Goal: Navigation & Orientation: Find specific page/section

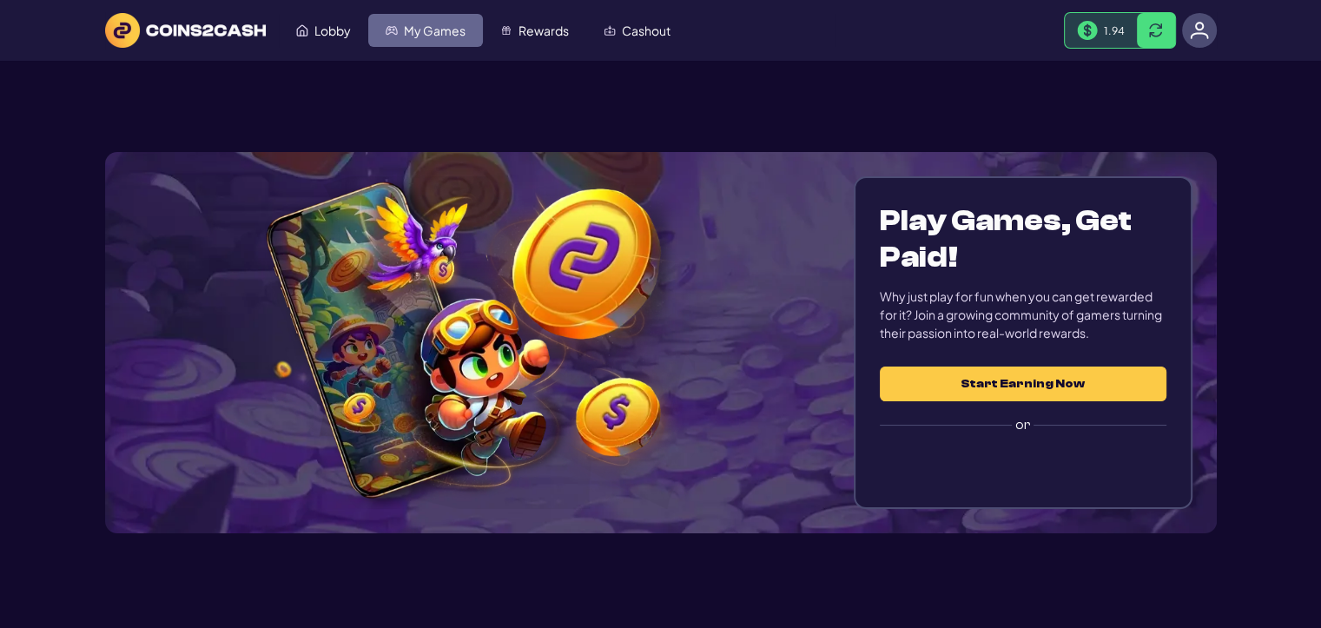
click at [421, 34] on span "My Games" at bounding box center [435, 30] width 62 height 12
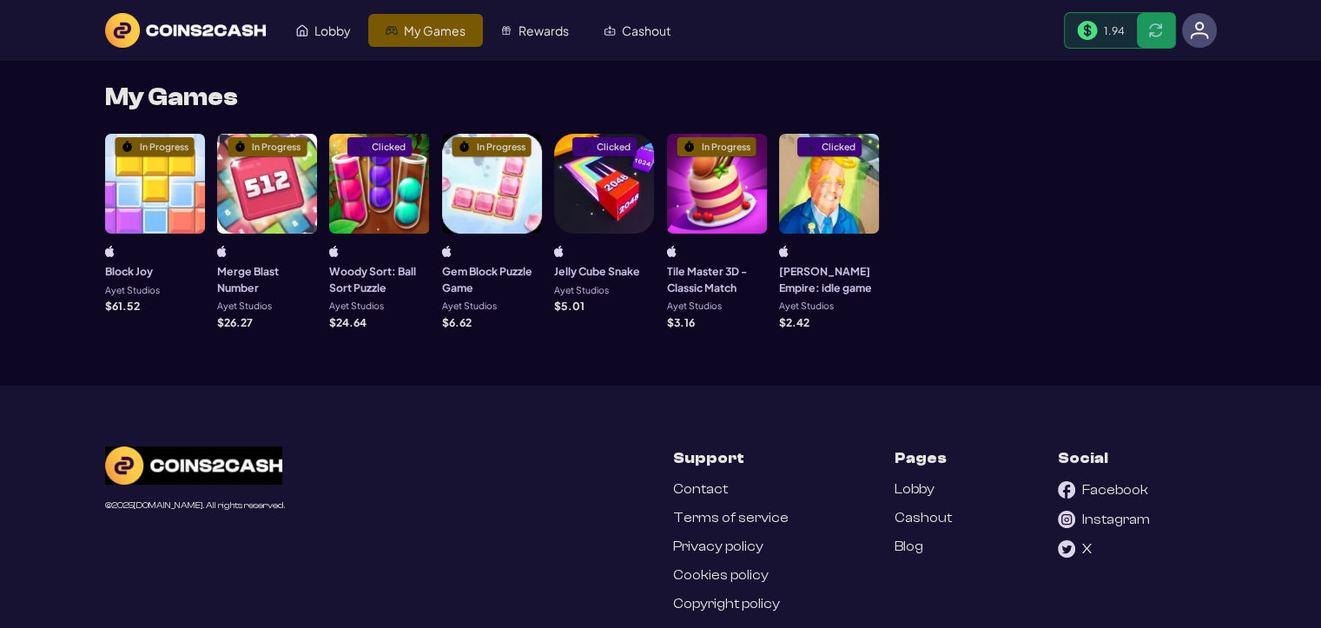
click at [326, 33] on span "Lobby" at bounding box center [333, 30] width 36 height 12
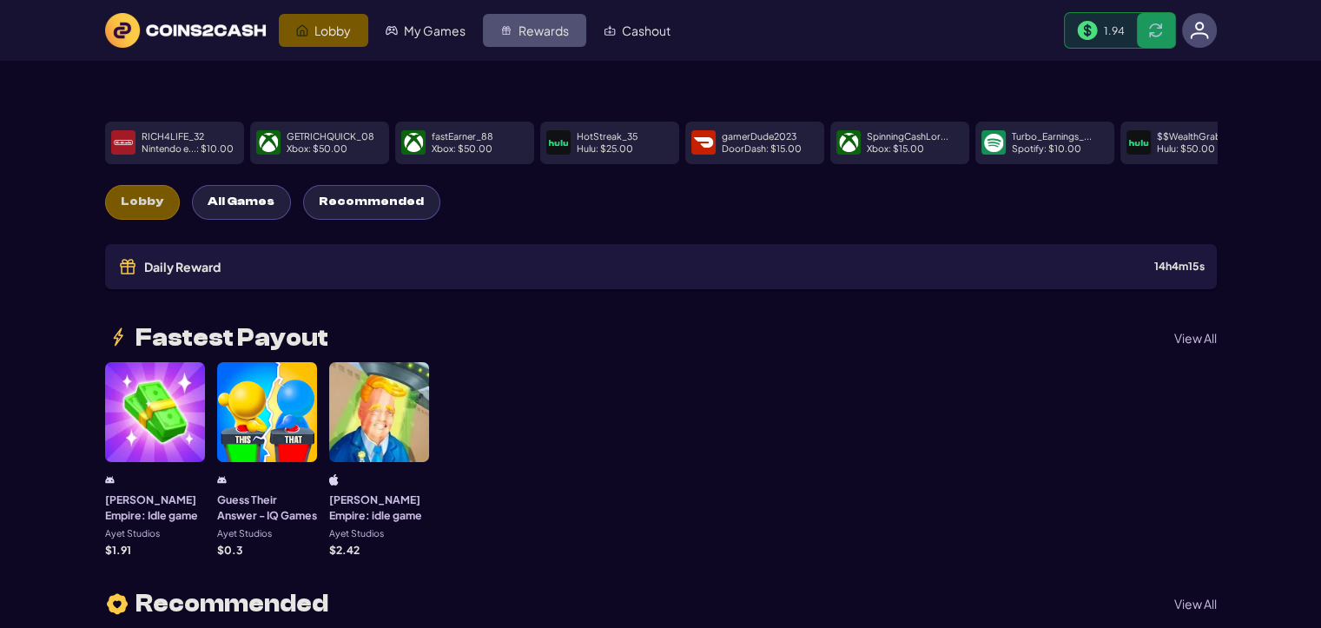
click at [527, 36] on span "Rewards" at bounding box center [544, 30] width 50 height 12
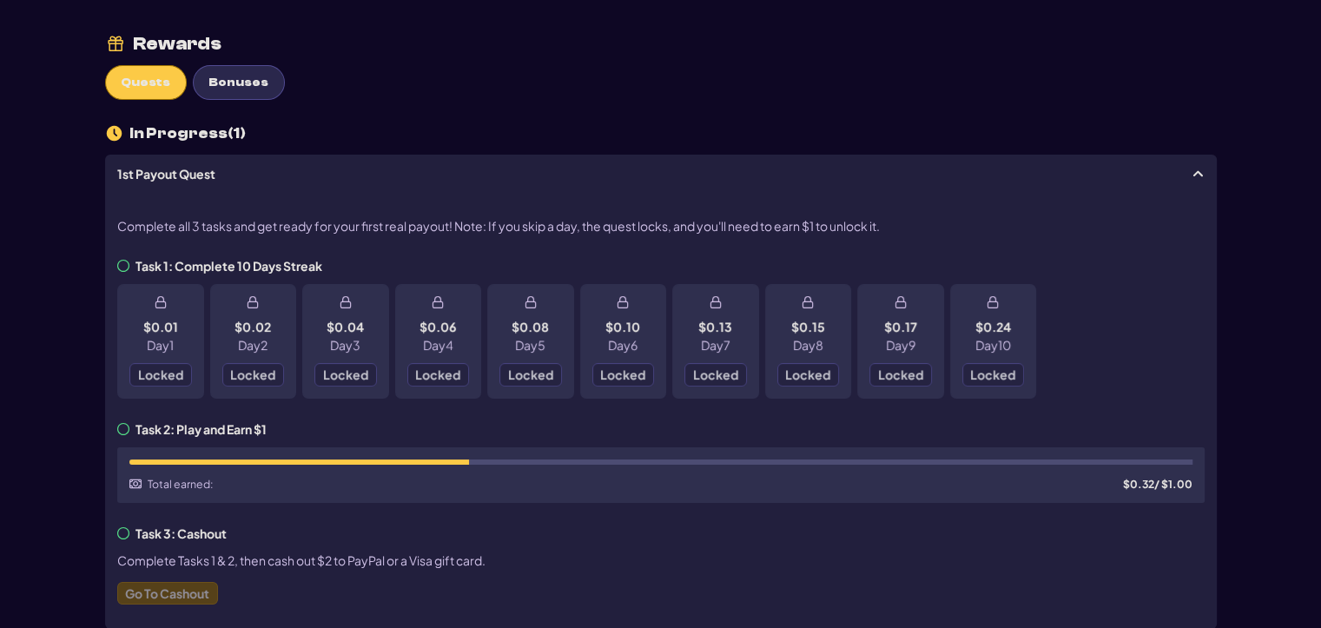
scroll to position [87, 0]
click at [246, 88] on span "Bonuses" at bounding box center [239, 83] width 60 height 15
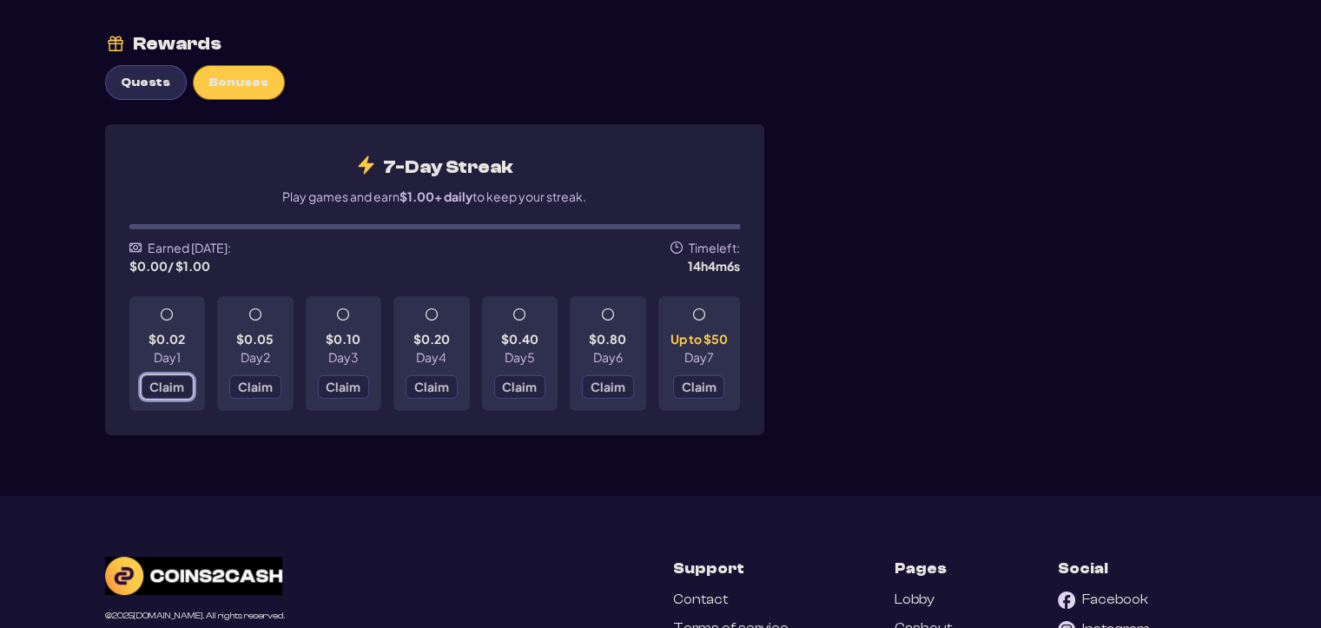
click at [162, 386] on span "Claim" at bounding box center [166, 387] width 35 height 12
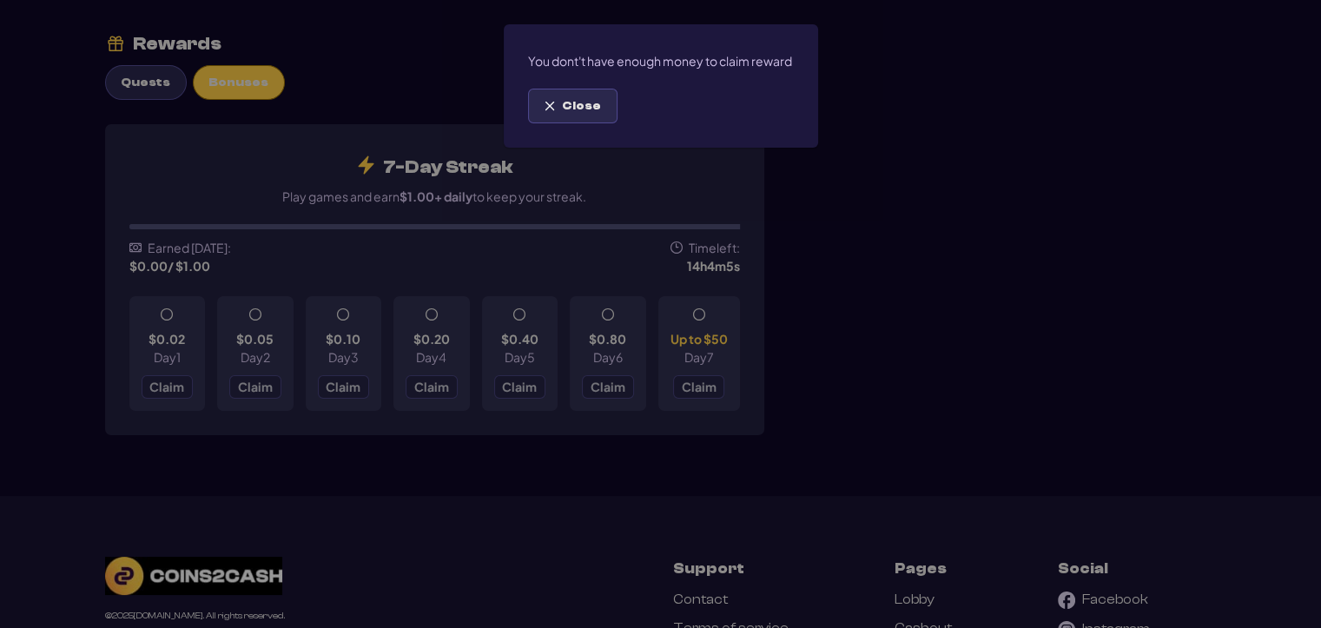
click at [582, 114] on span "Close" at bounding box center [581, 106] width 39 height 15
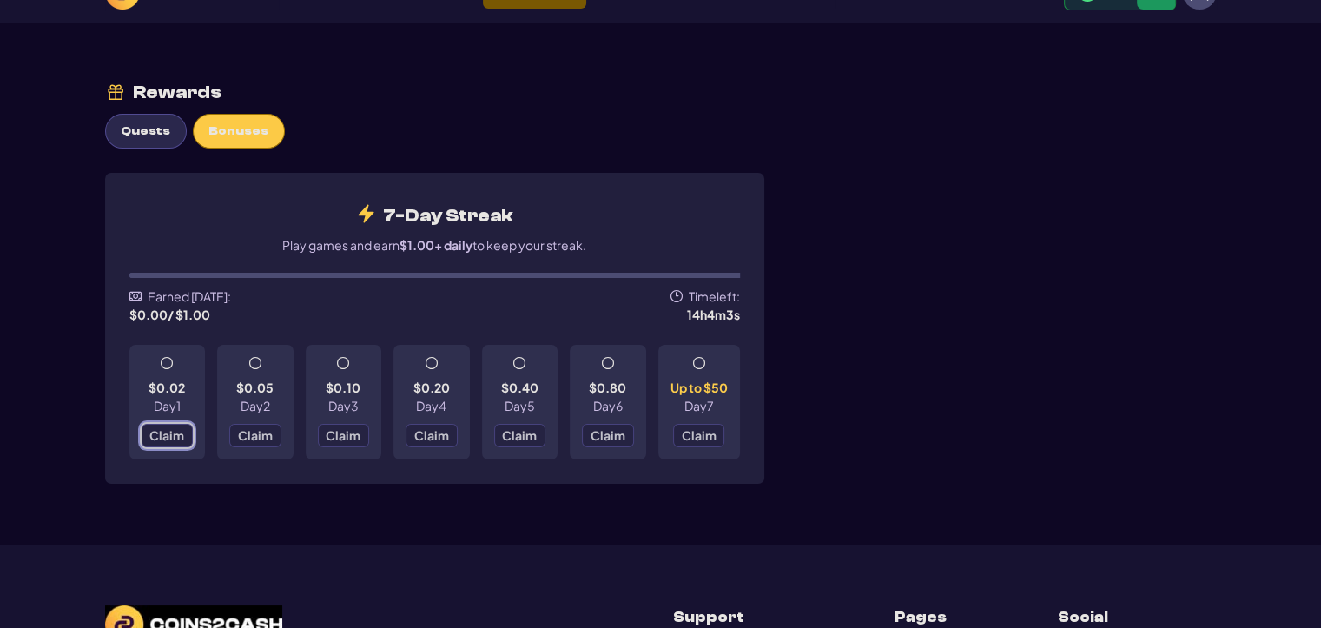
scroll to position [0, 0]
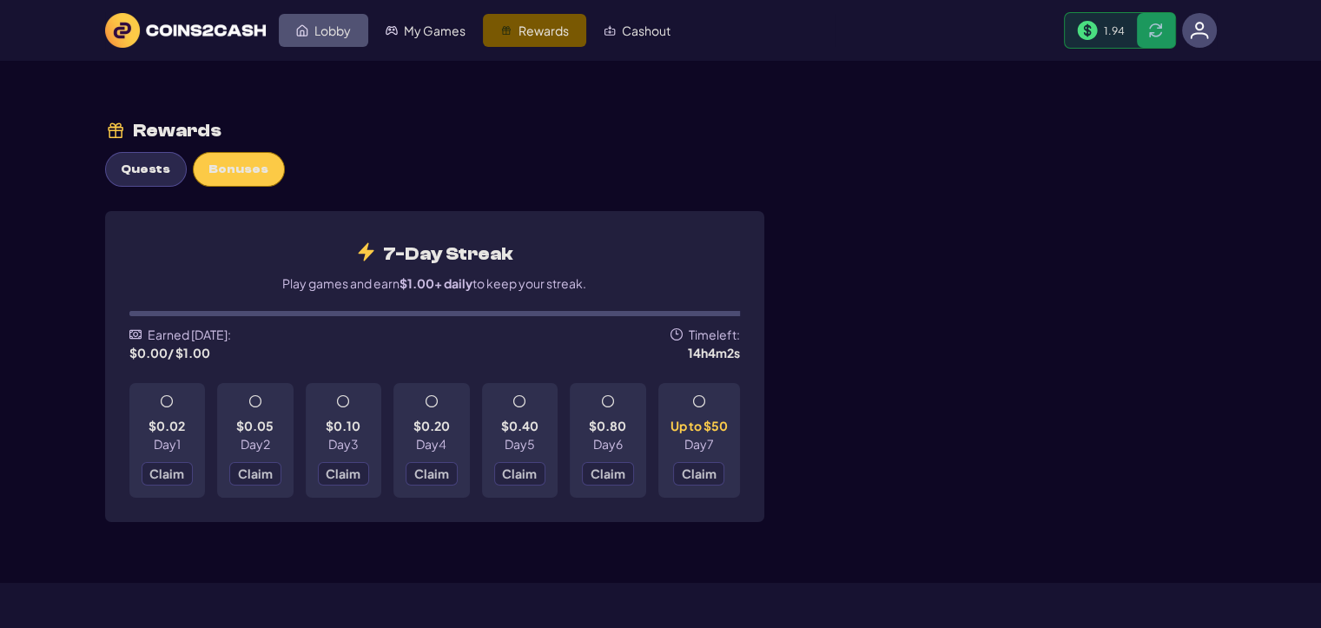
click at [315, 35] on span "Lobby" at bounding box center [333, 30] width 36 height 12
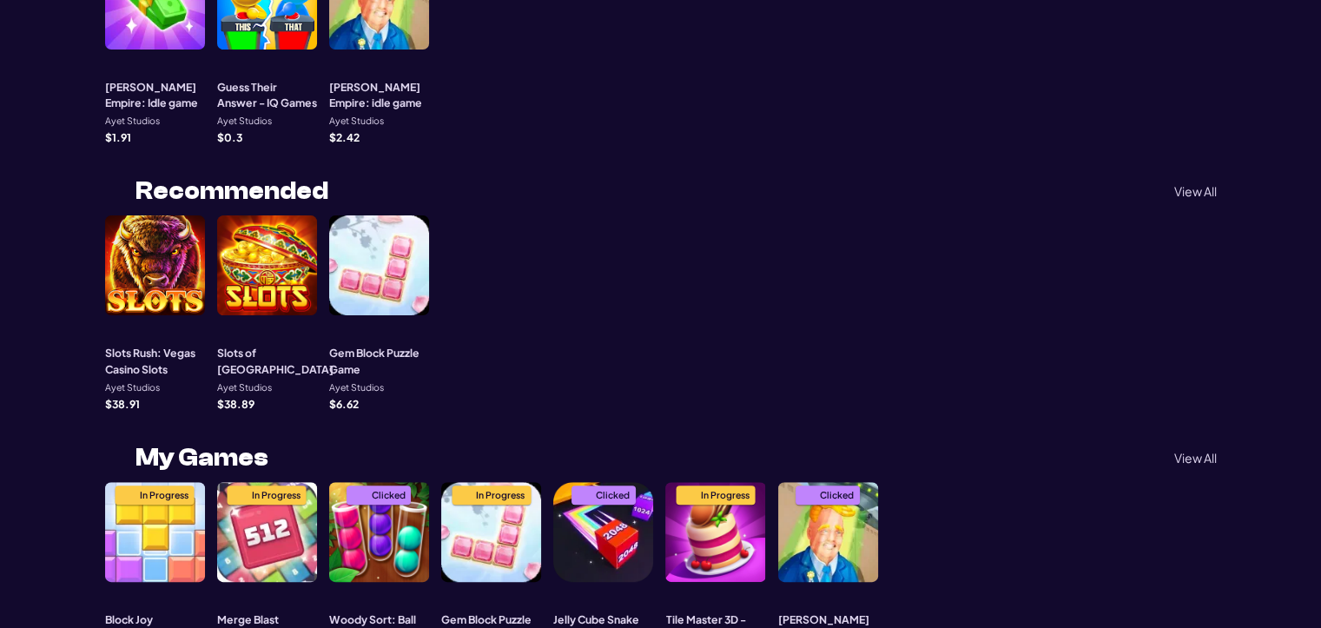
scroll to position [434, 0]
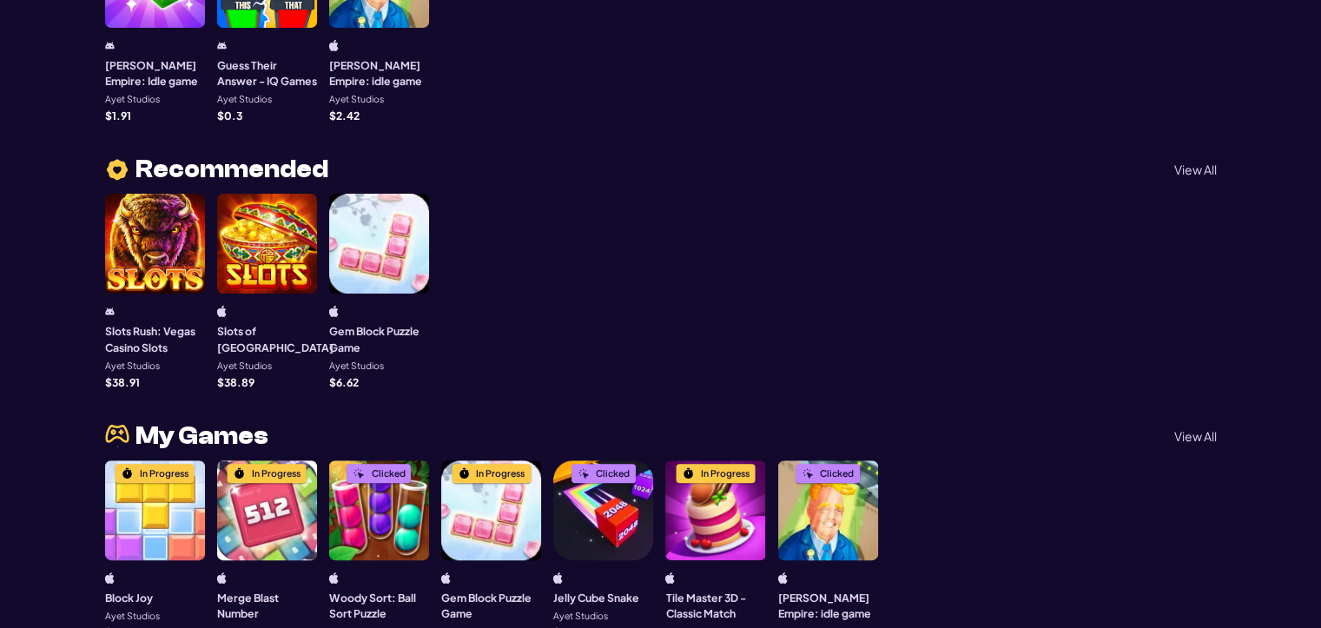
click at [296, 246] on div at bounding box center [267, 244] width 100 height 100
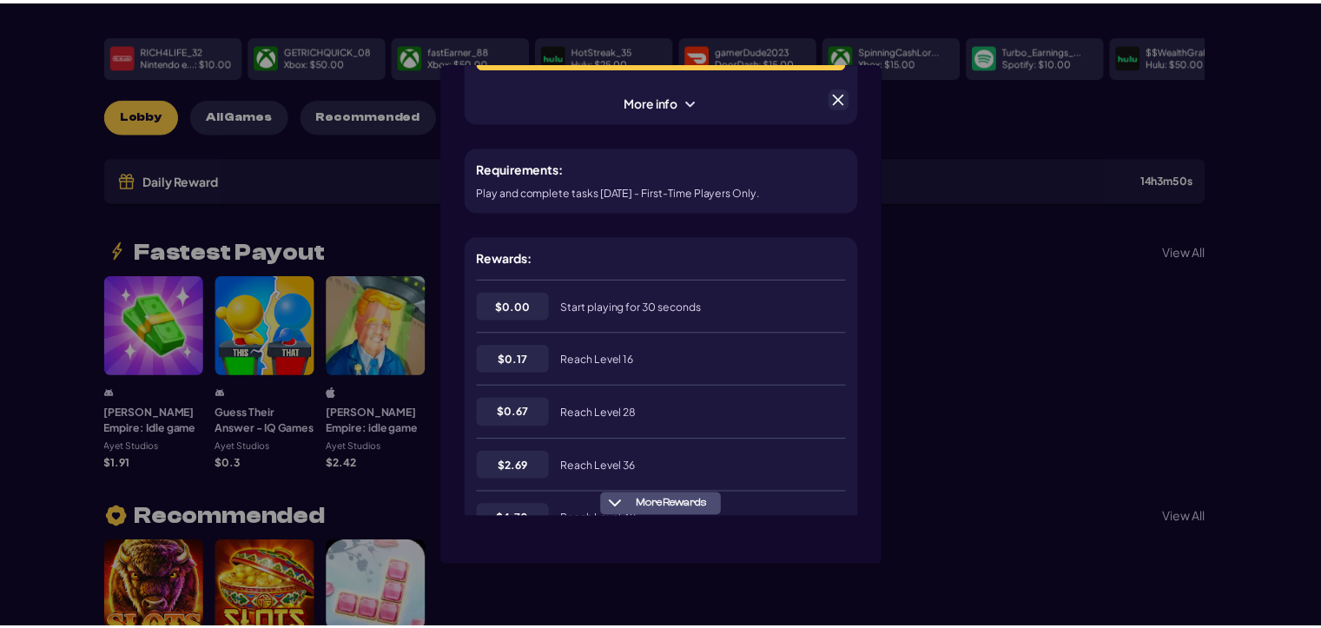
scroll to position [261, 0]
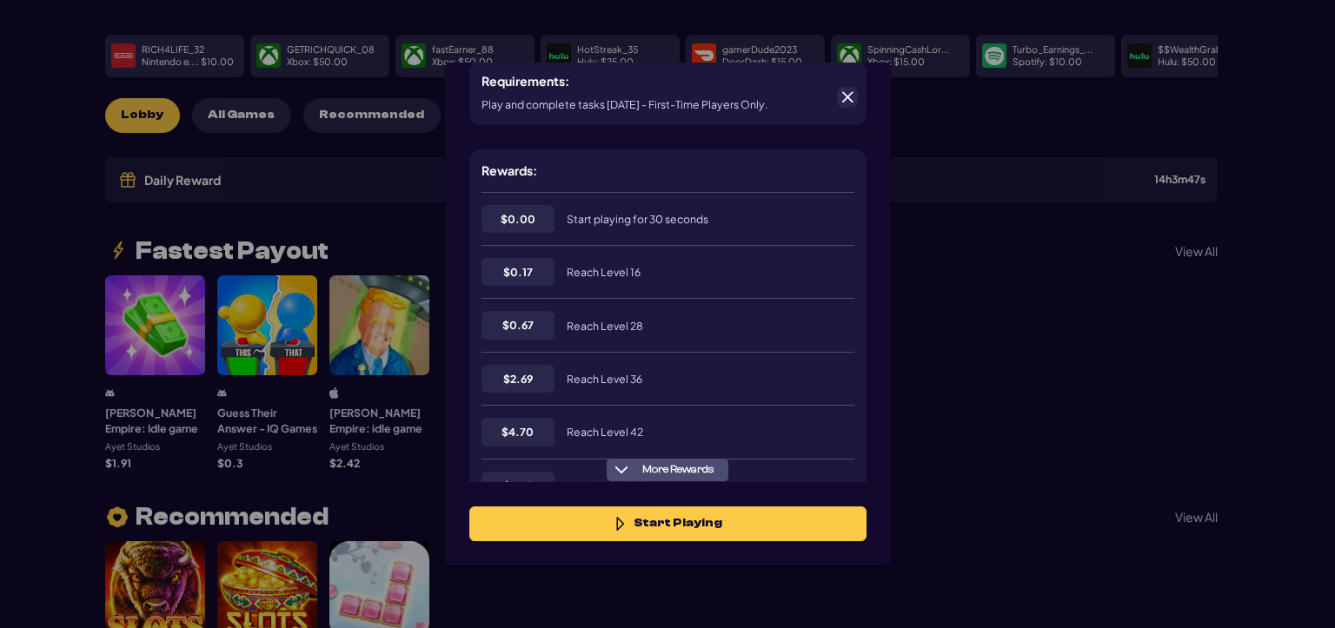
click at [848, 96] on span at bounding box center [847, 97] width 16 height 16
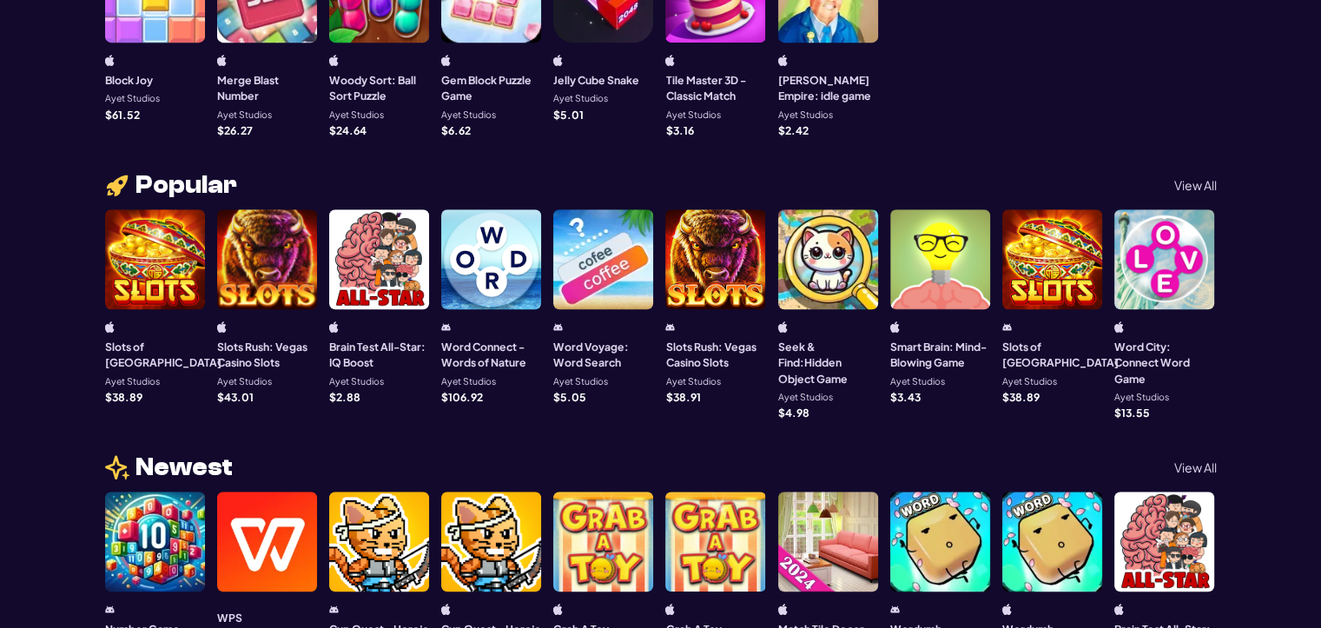
scroll to position [956, 0]
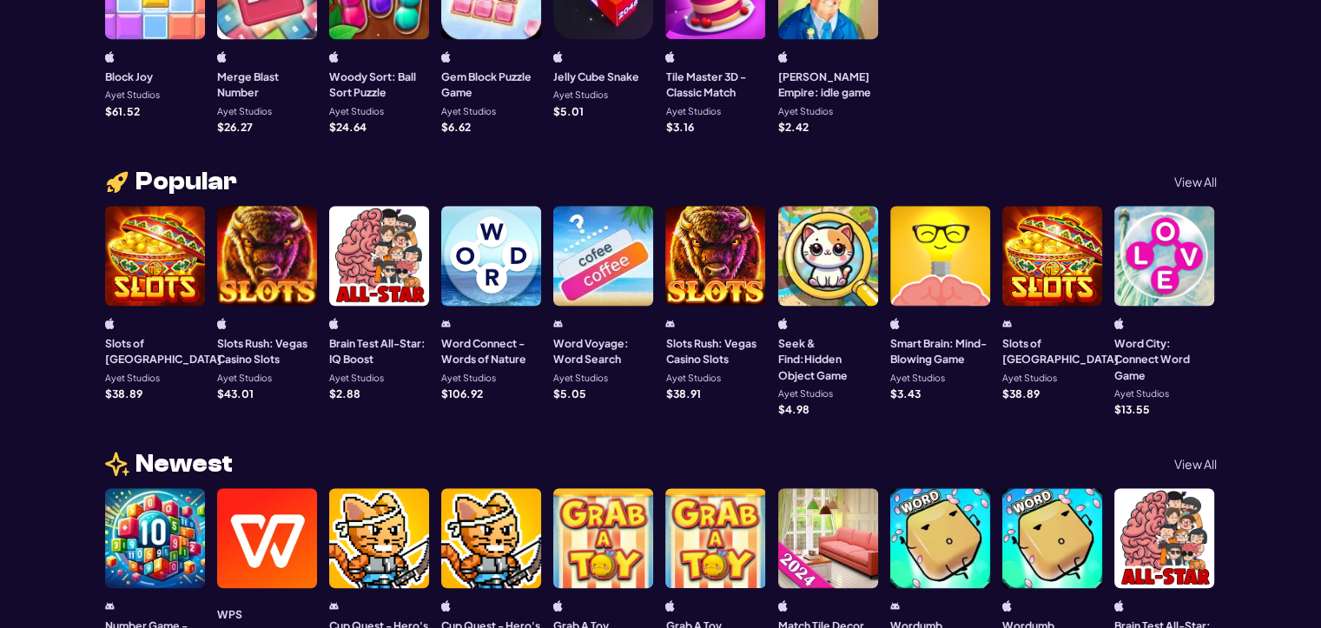
click at [373, 269] on div at bounding box center [379, 256] width 100 height 100
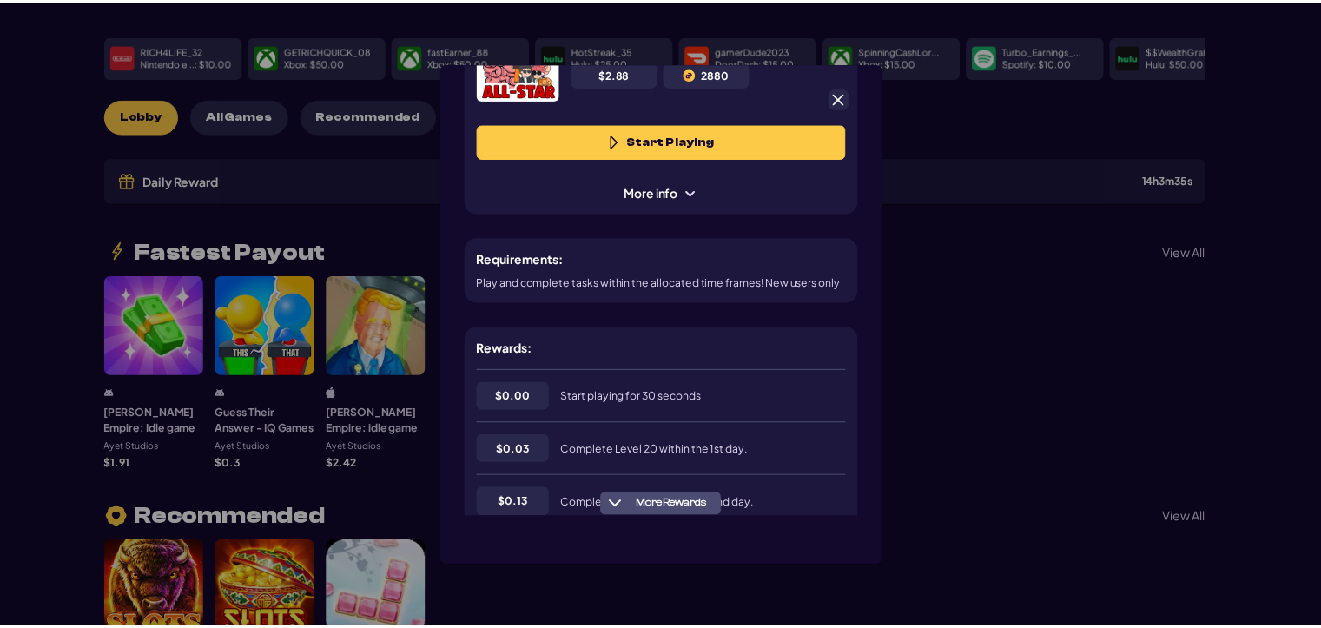
scroll to position [261, 0]
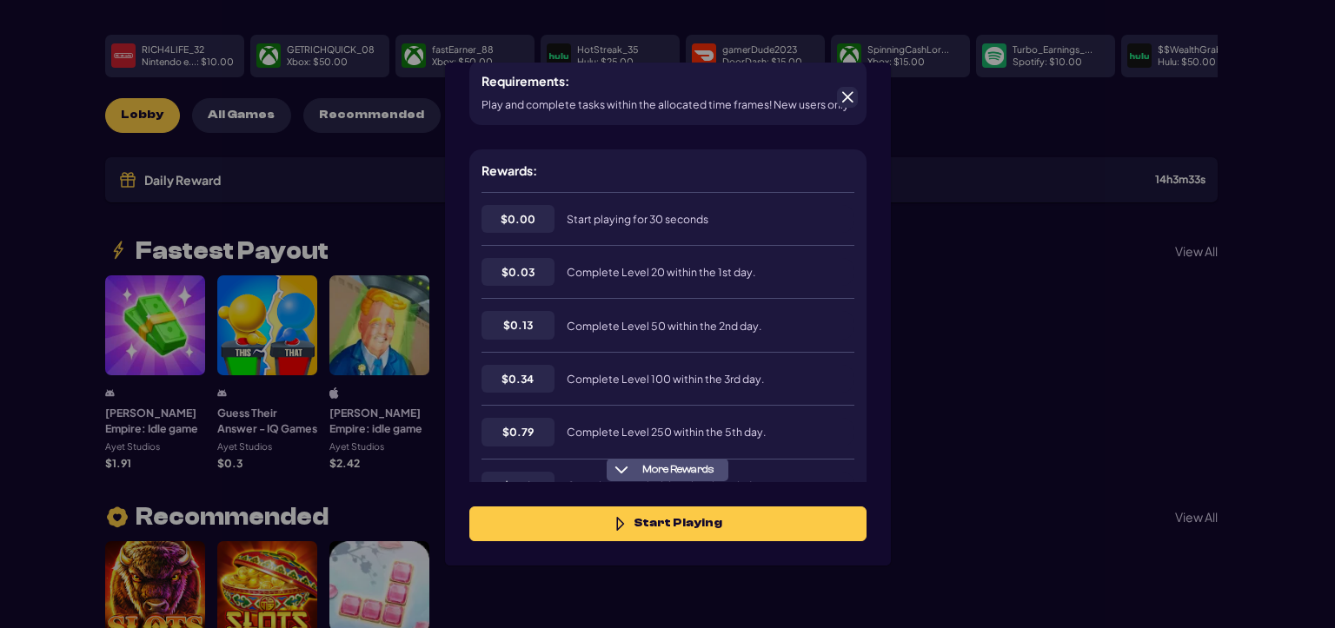
click at [847, 97] on span at bounding box center [847, 97] width 16 height 16
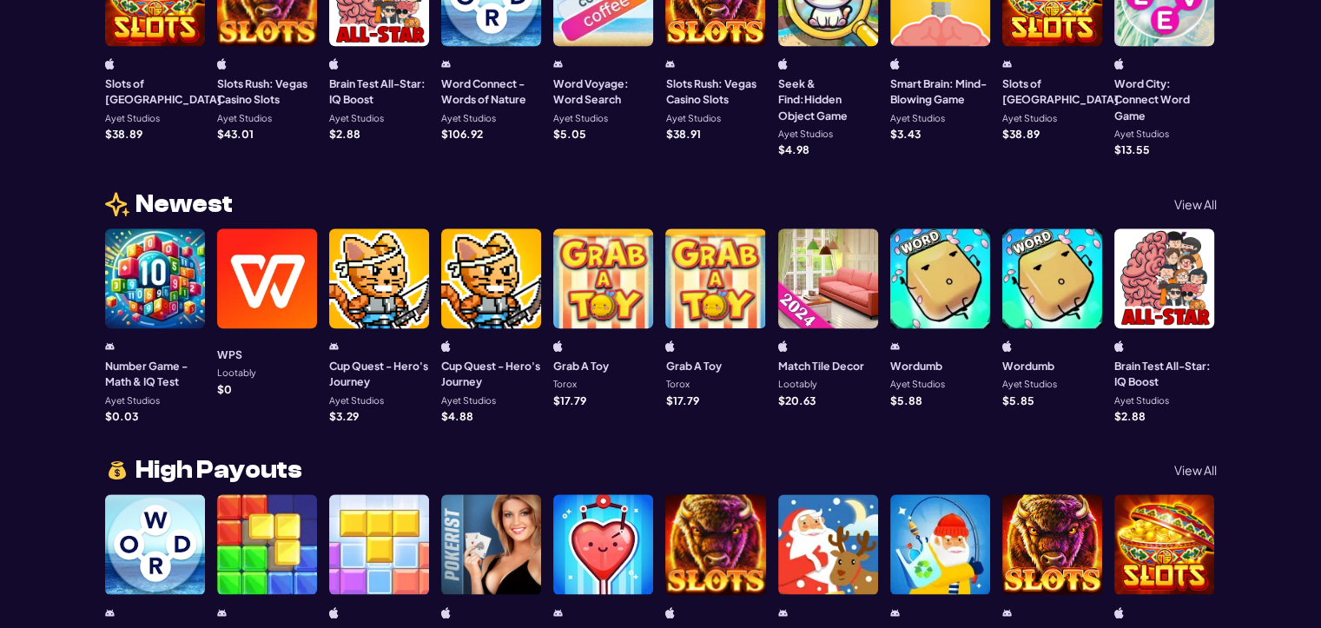
scroll to position [1216, 0]
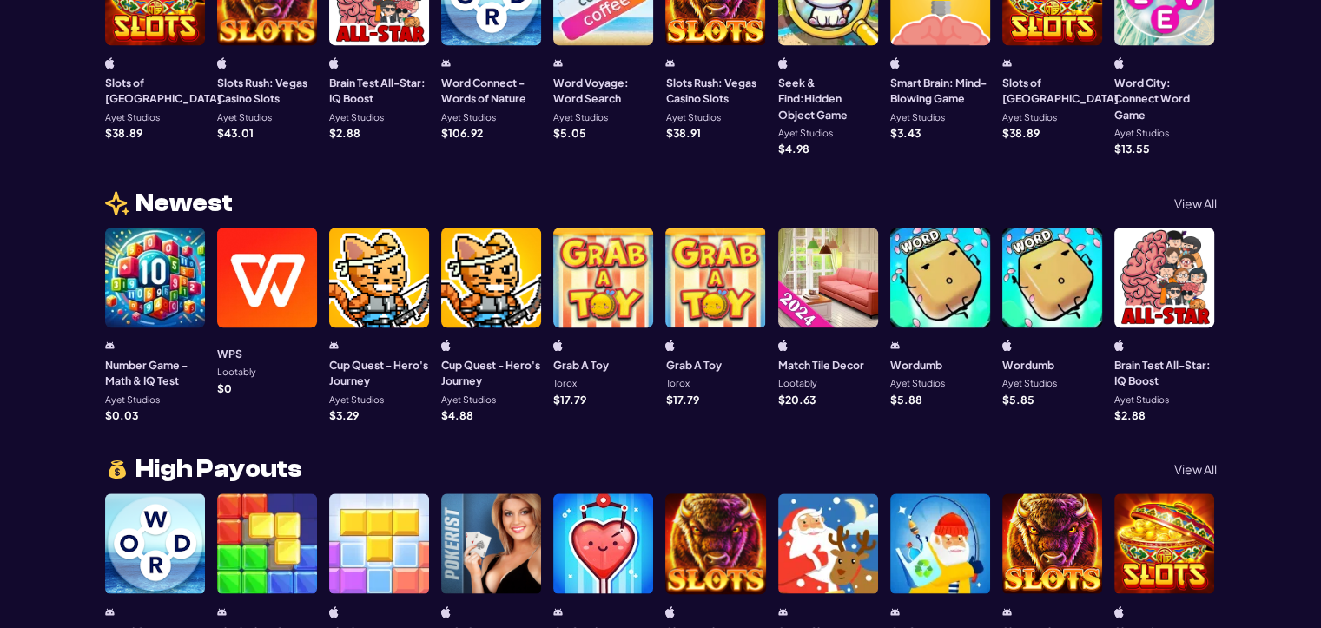
click at [468, 310] on div at bounding box center [491, 278] width 100 height 100
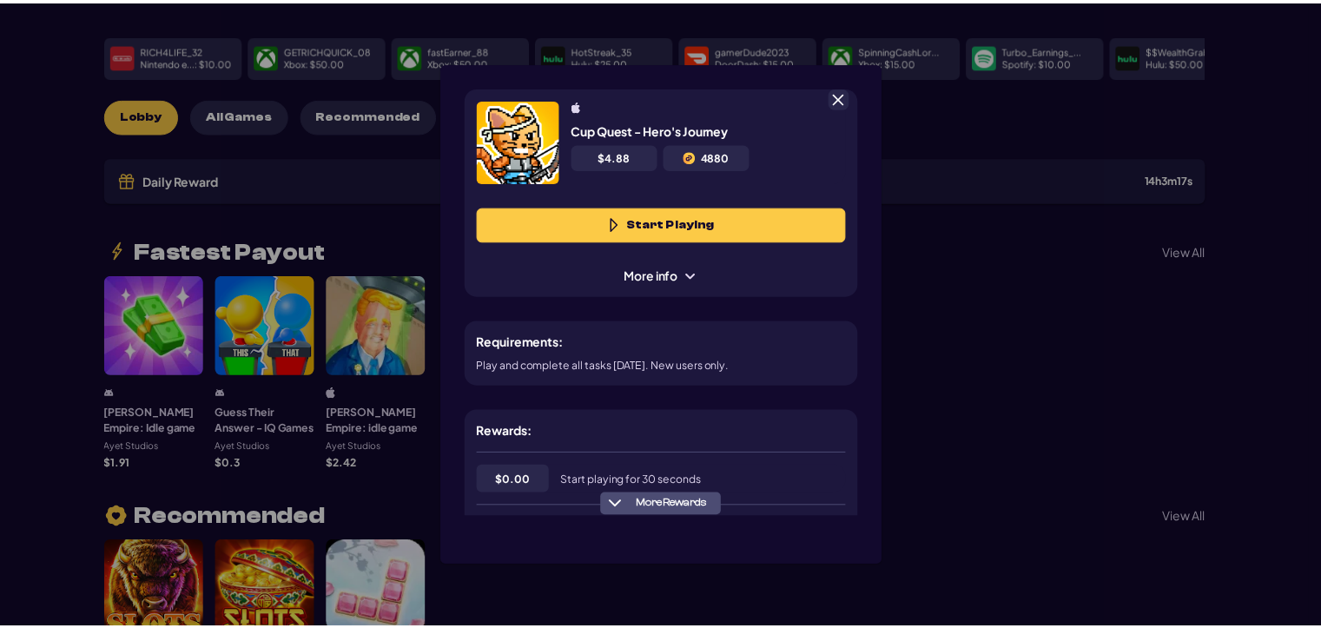
scroll to position [174, 0]
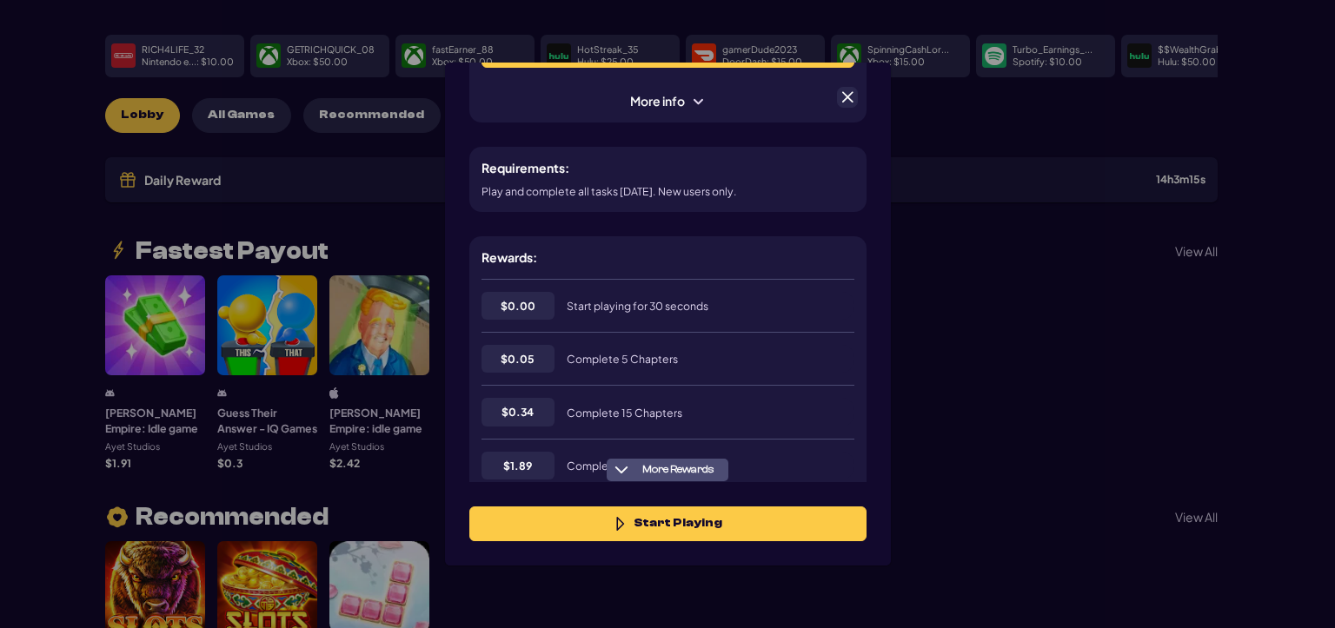
click at [850, 98] on span at bounding box center [847, 97] width 16 height 16
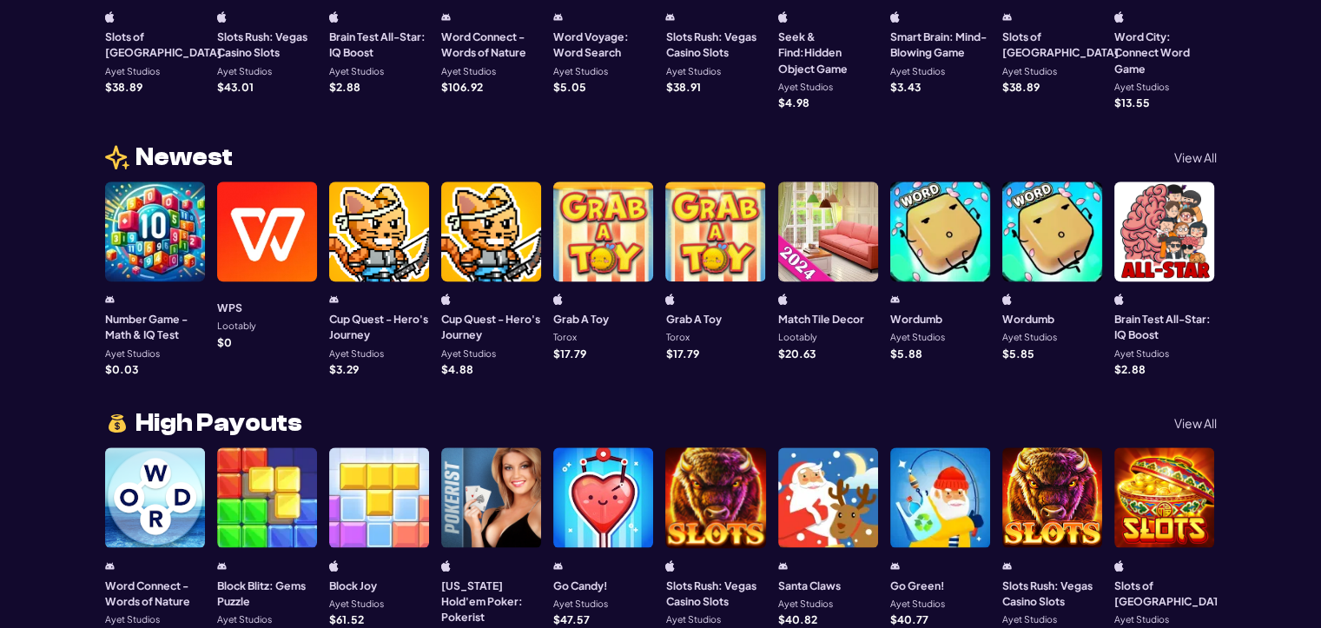
scroll to position [1303, 0]
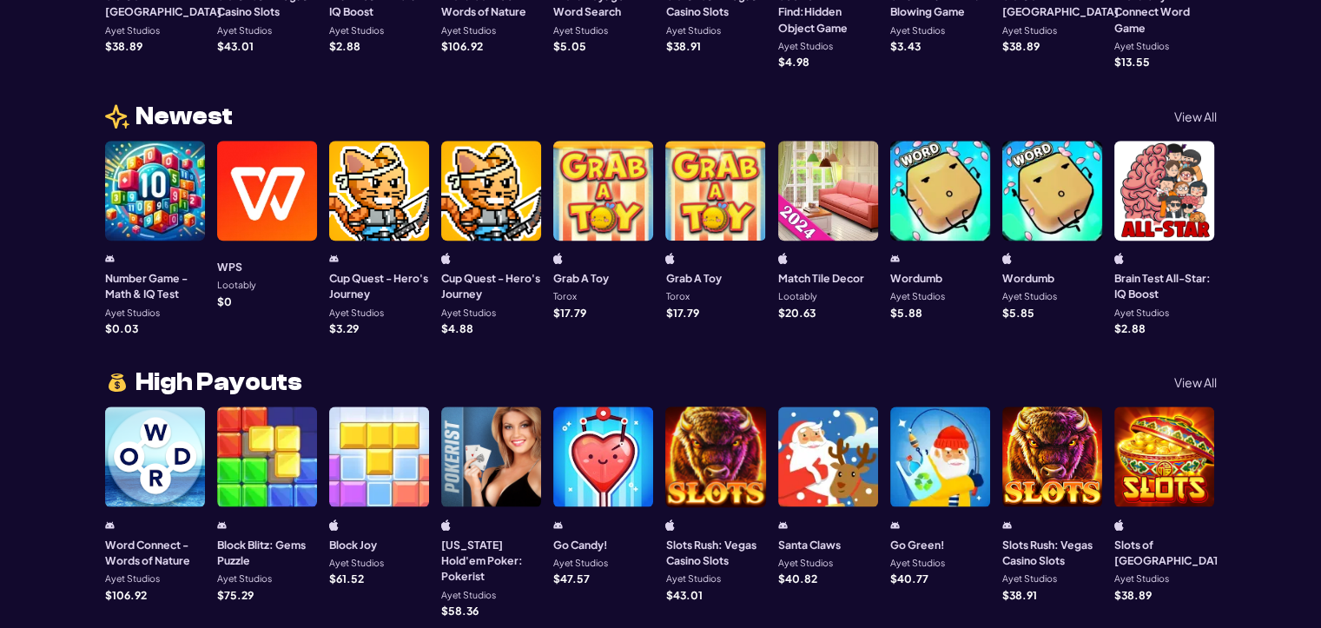
click at [243, 181] on div at bounding box center [267, 191] width 100 height 100
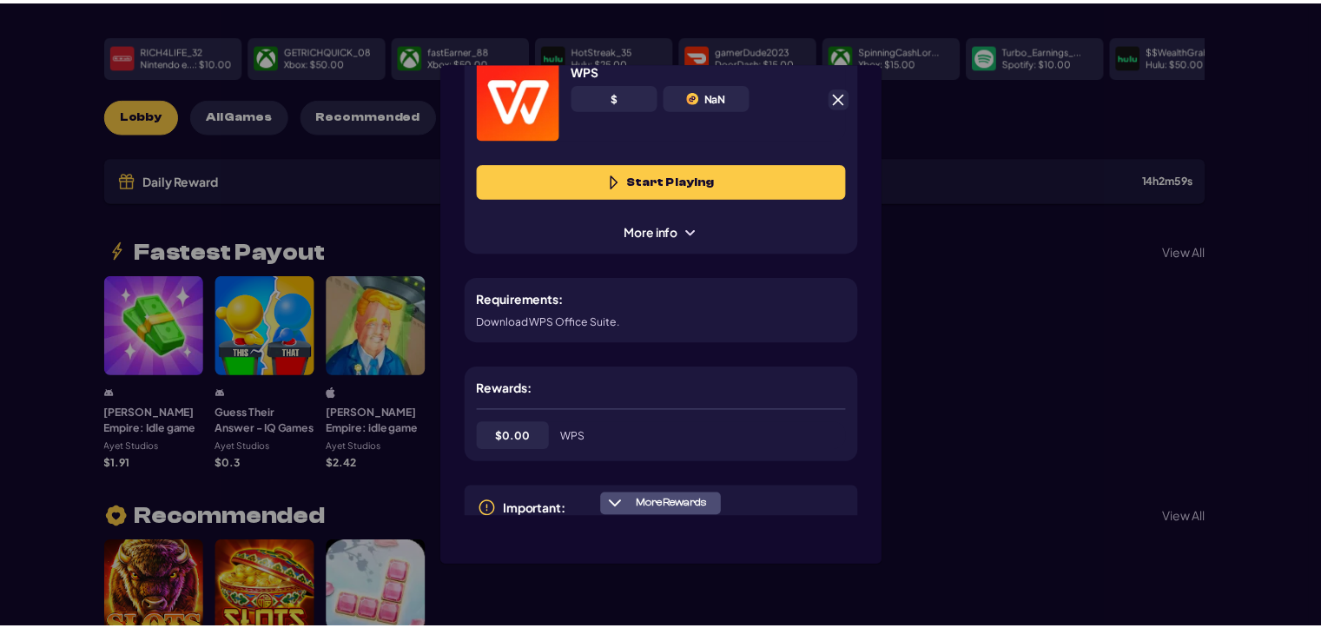
scroll to position [112, 0]
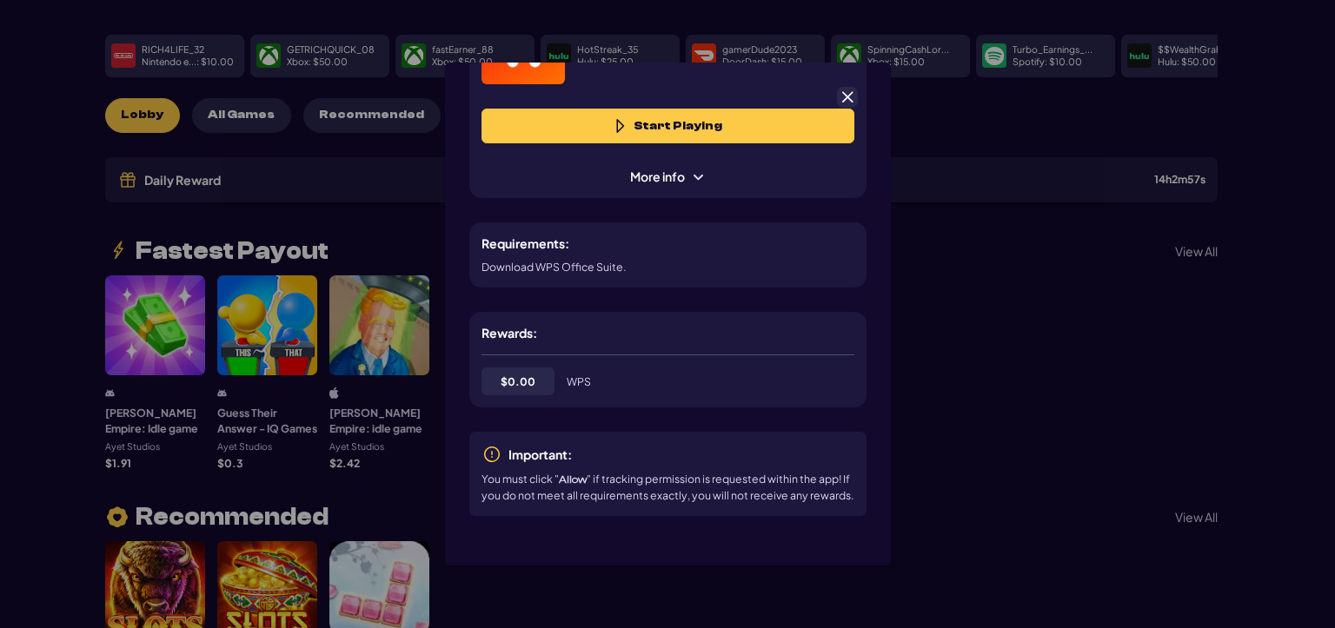
click at [851, 96] on span at bounding box center [847, 97] width 16 height 16
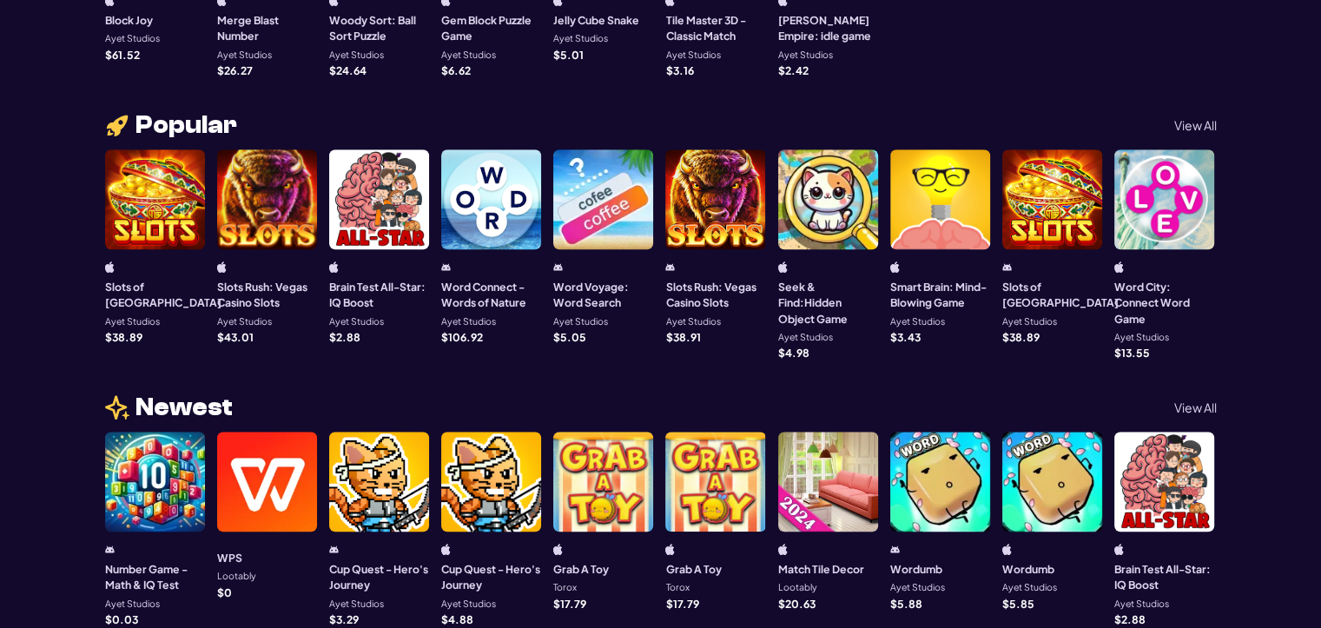
scroll to position [1043, 0]
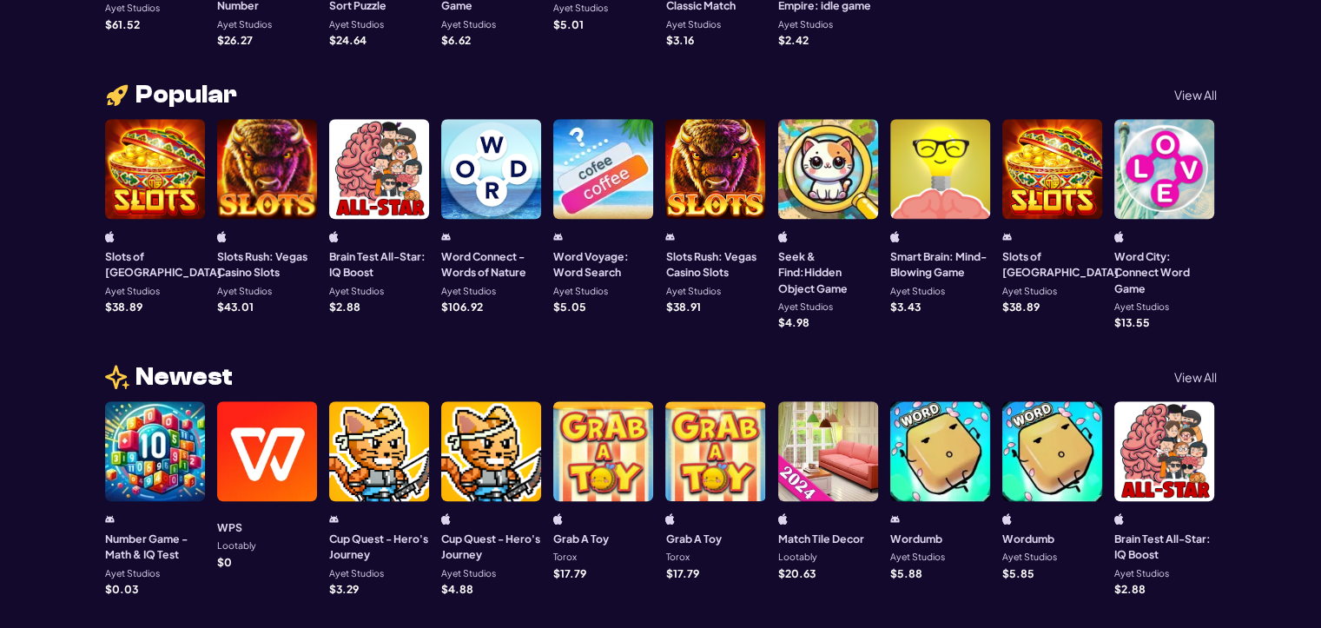
click at [820, 182] on div at bounding box center [828, 169] width 100 height 100
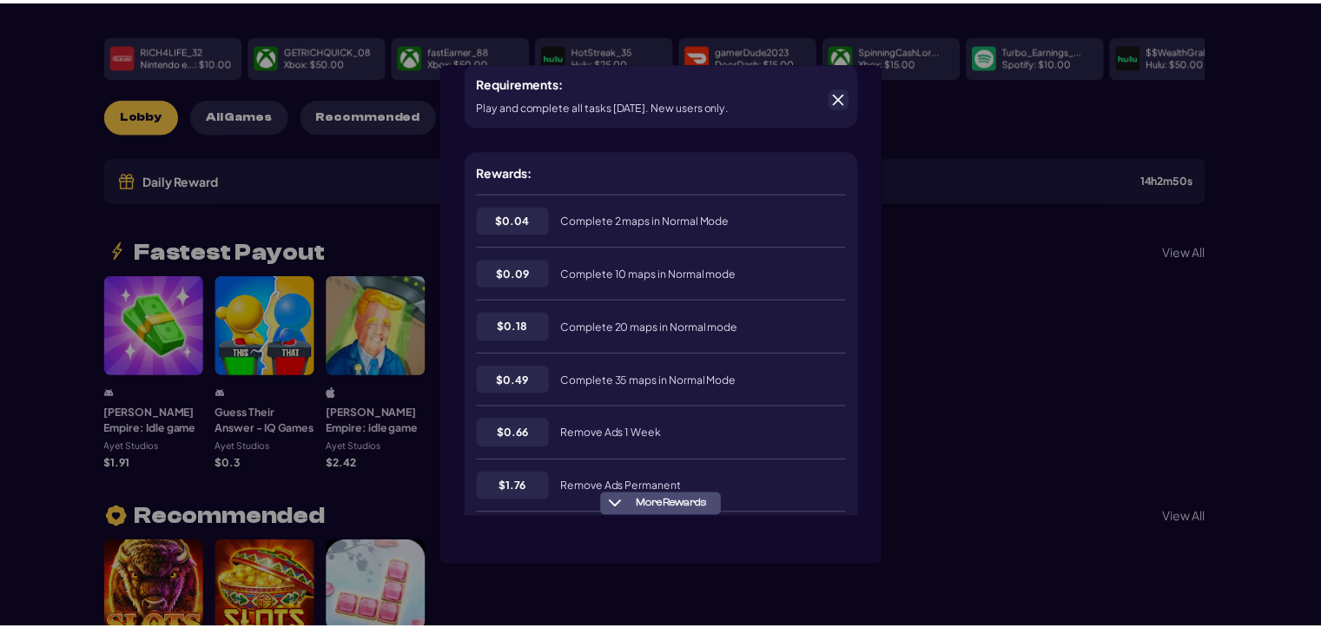
scroll to position [261, 0]
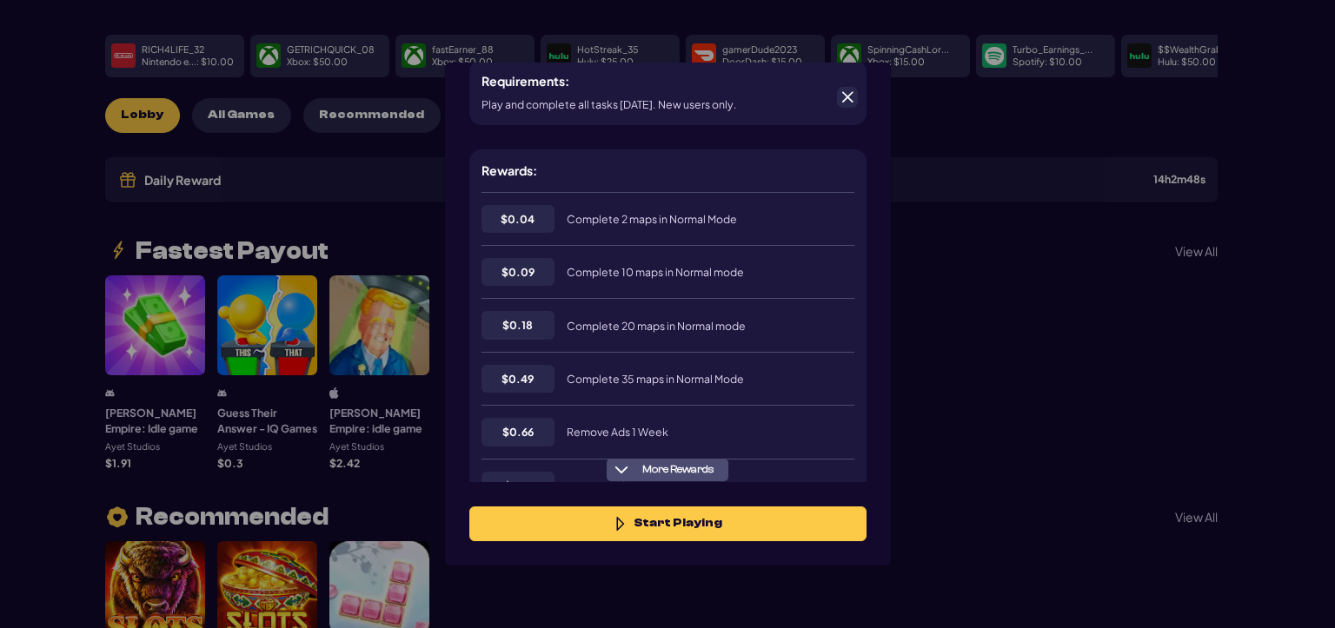
click at [842, 97] on span at bounding box center [847, 97] width 16 height 16
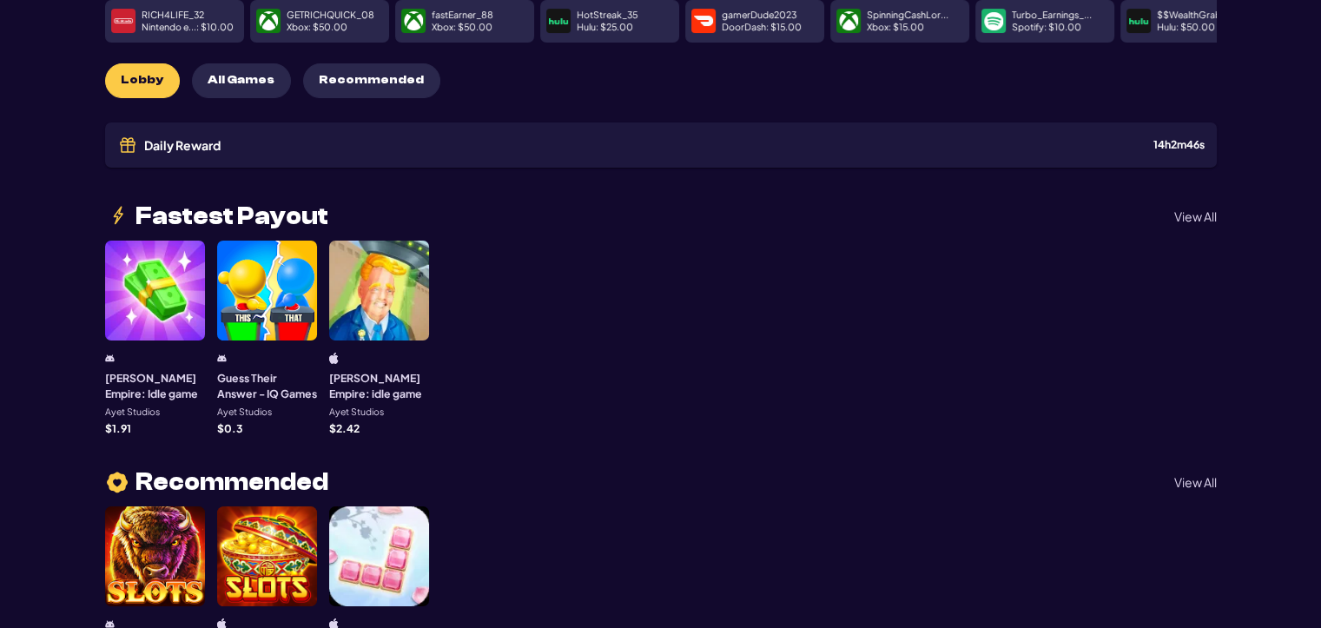
scroll to position [0, 0]
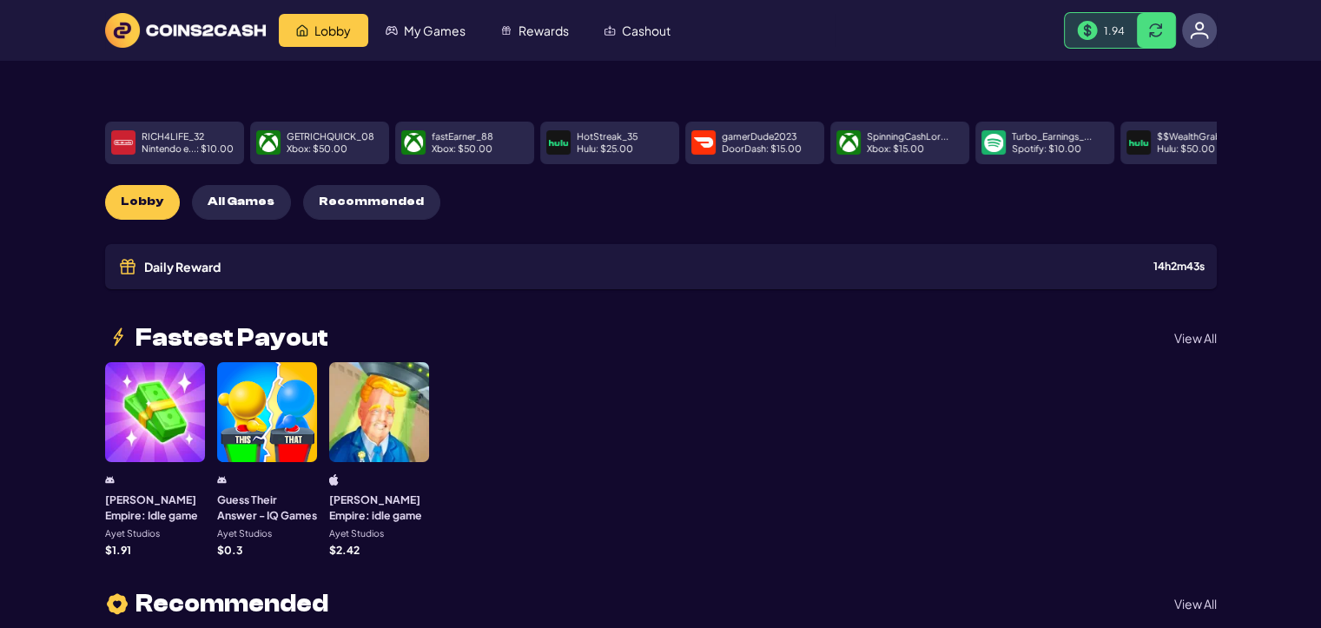
click at [400, 398] on div at bounding box center [379, 412] width 100 height 100
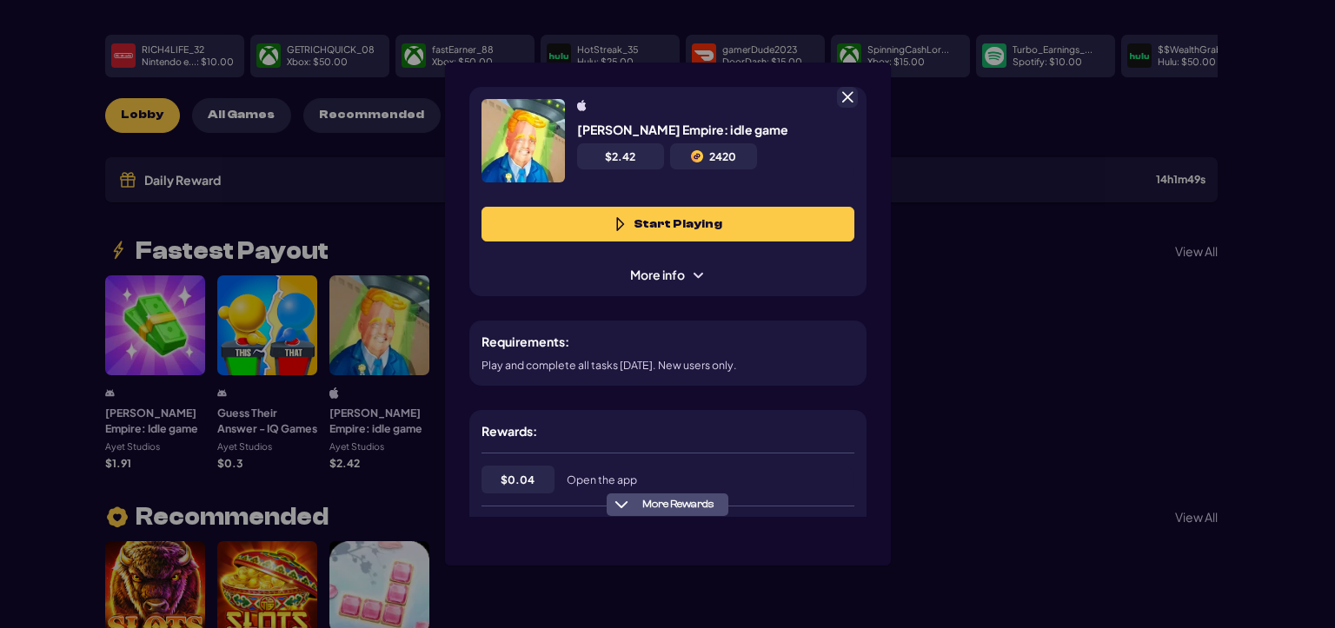
click at [844, 97] on span at bounding box center [847, 97] width 16 height 16
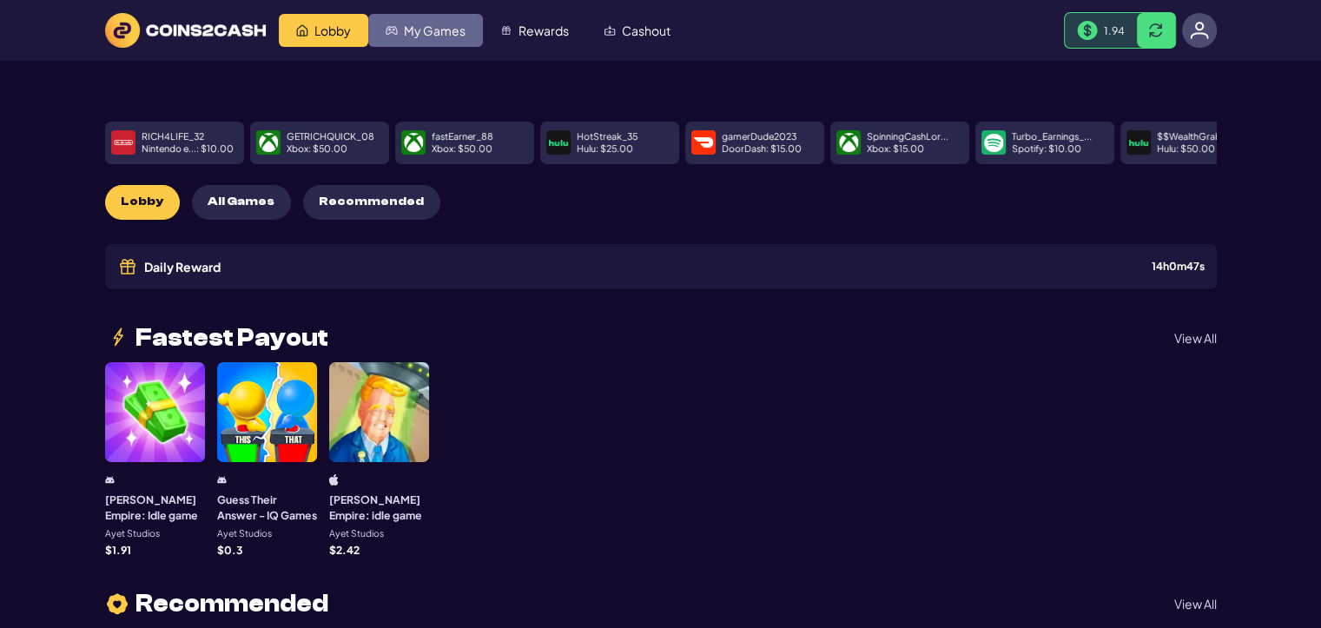
click at [420, 24] on span "My Games" at bounding box center [435, 30] width 62 height 12
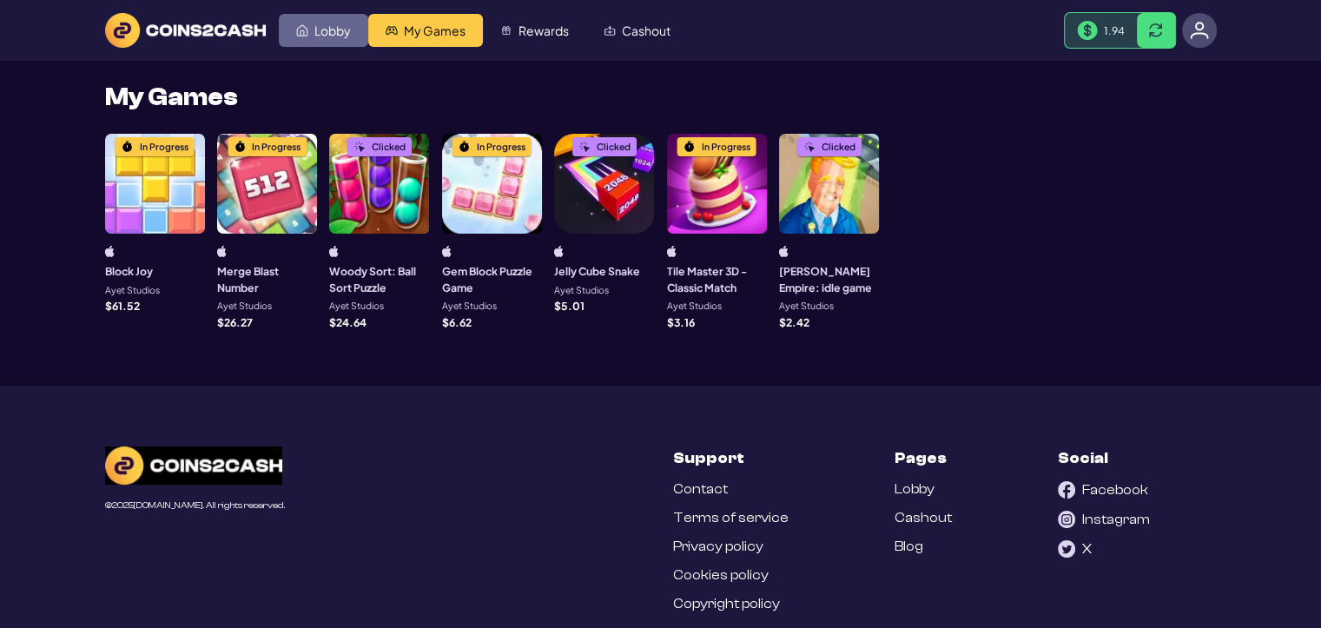
click at [328, 27] on span "Lobby" at bounding box center [333, 30] width 36 height 12
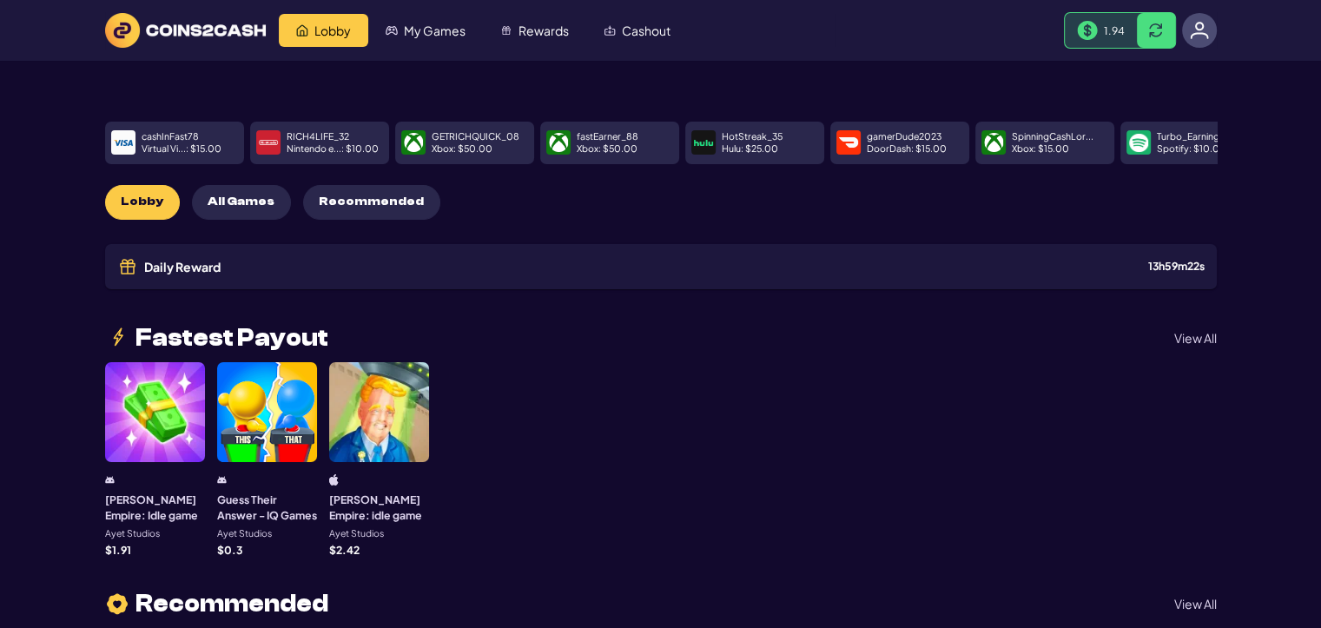
click at [442, 32] on span "My Games" at bounding box center [435, 30] width 62 height 12
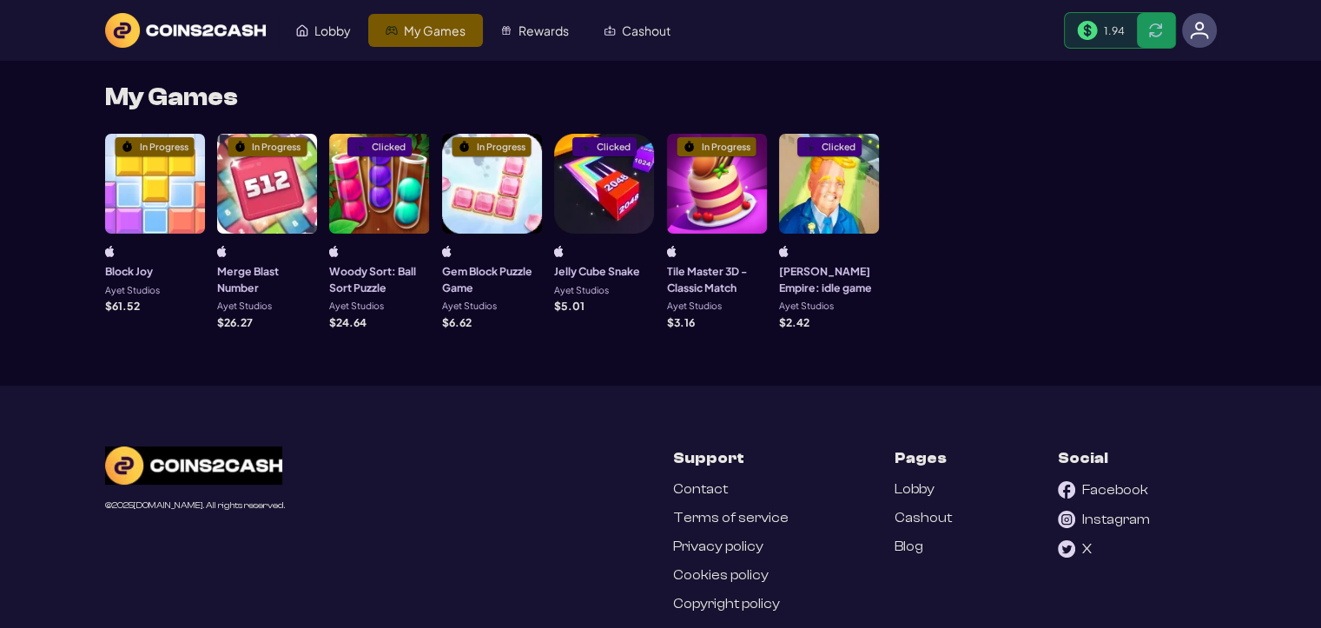
click at [1198, 44] on div at bounding box center [1199, 30] width 35 height 35
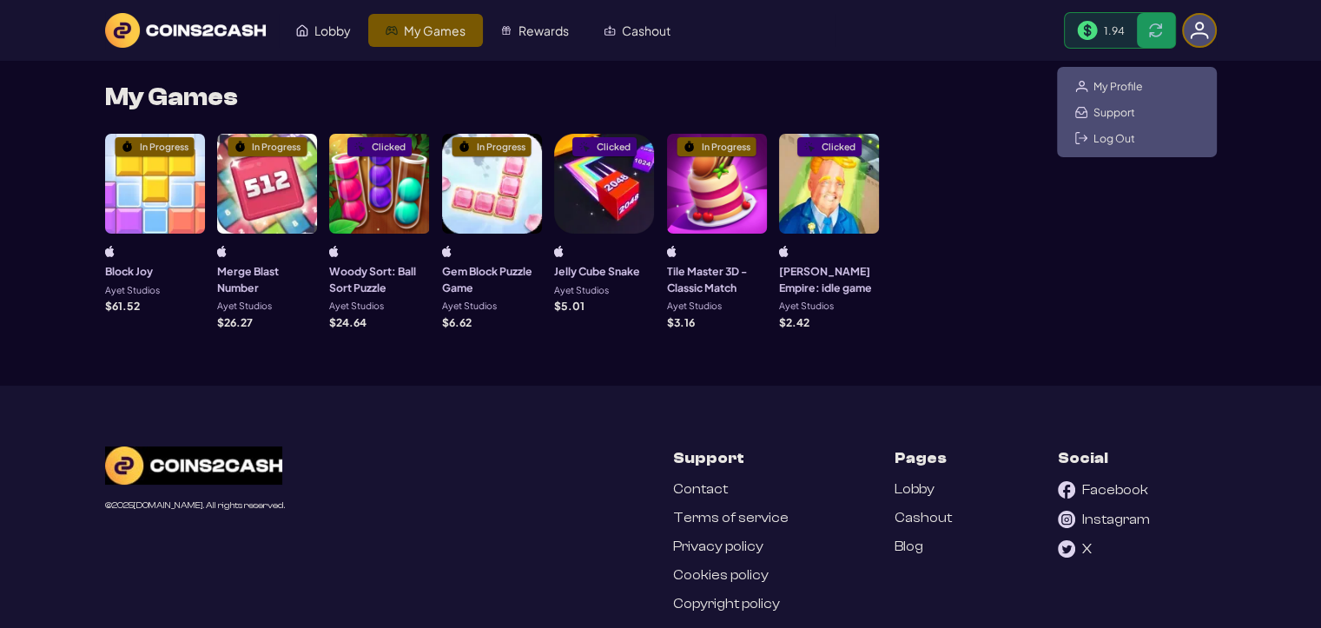
click at [1117, 76] on div "My Profile Support Log Out" at bounding box center [1137, 112] width 160 height 90
click at [1115, 88] on span "My Profile" at bounding box center [1119, 86] width 50 height 14
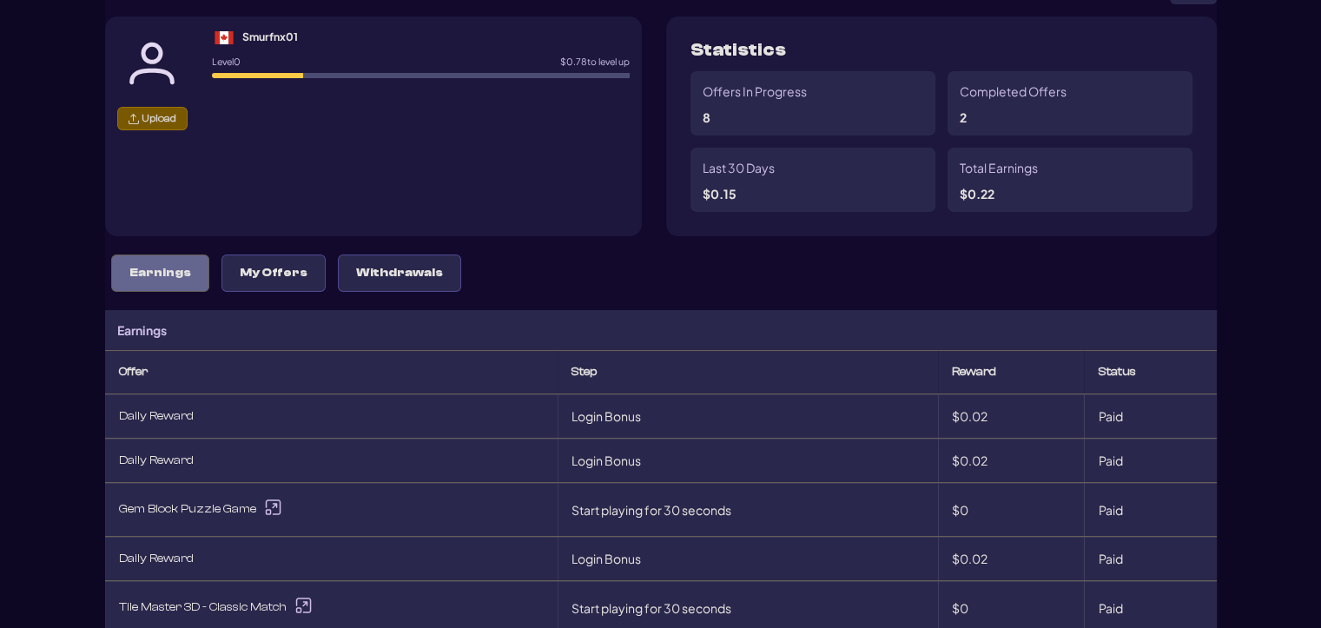
scroll to position [174, 0]
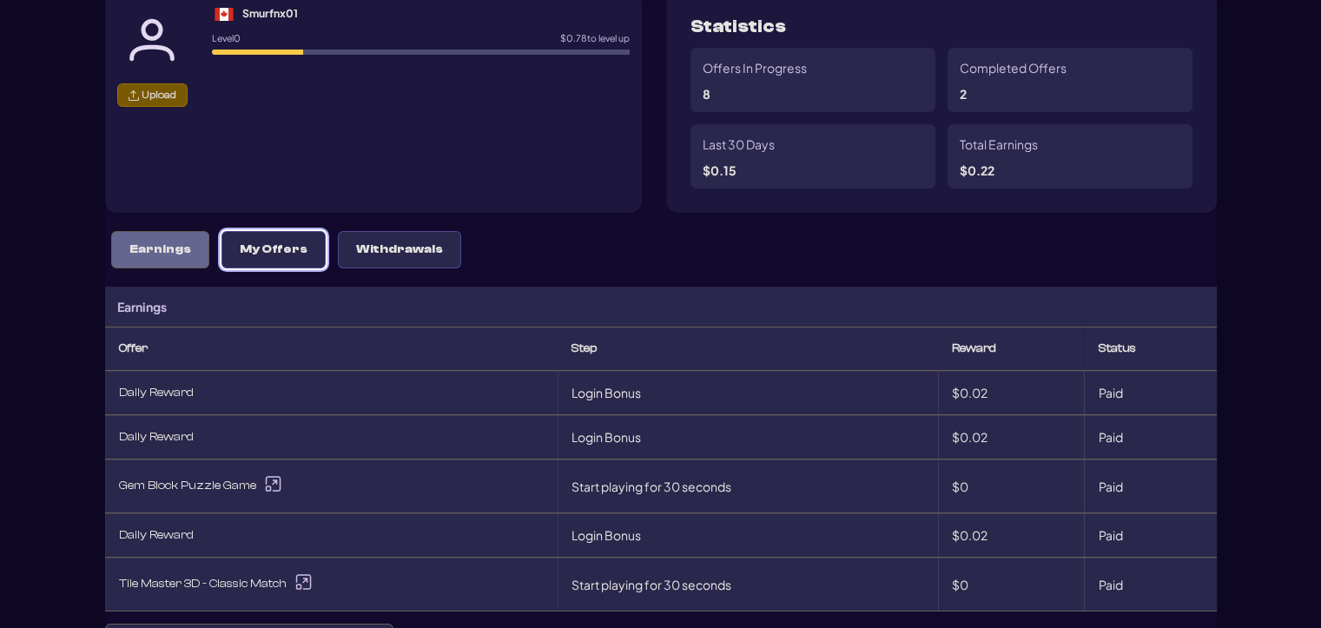
click at [292, 251] on p "My Offers" at bounding box center [274, 249] width 68 height 15
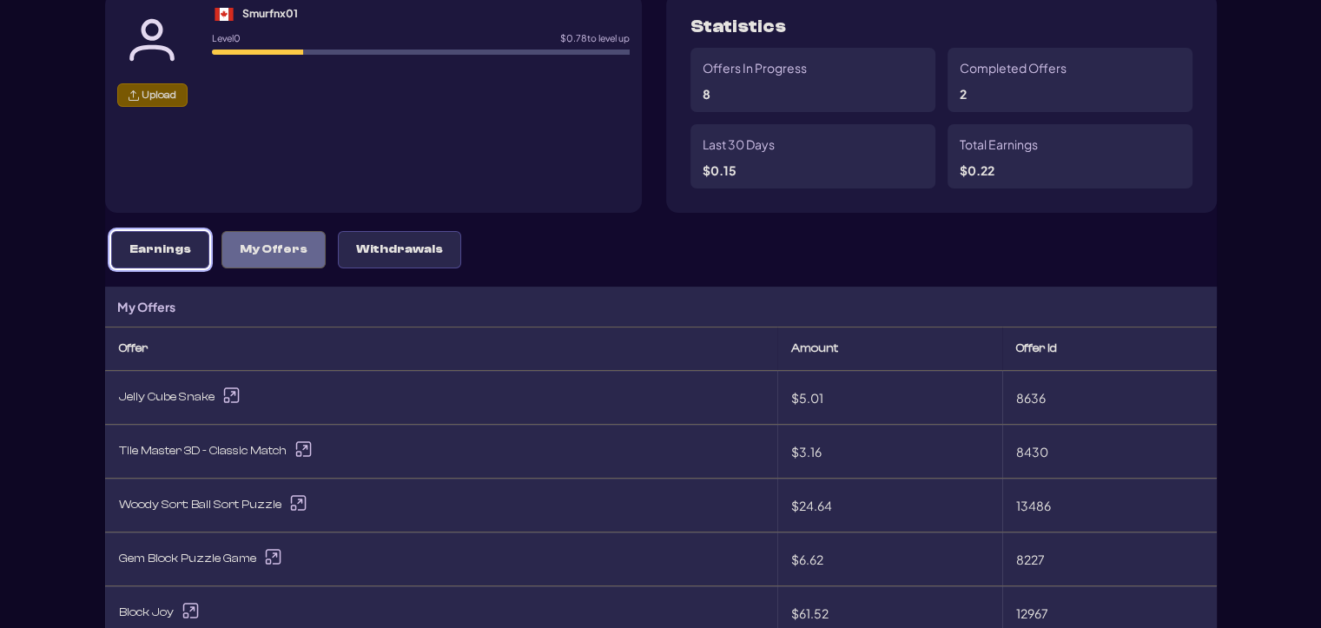
click at [130, 257] on button "Earnings" at bounding box center [160, 249] width 98 height 37
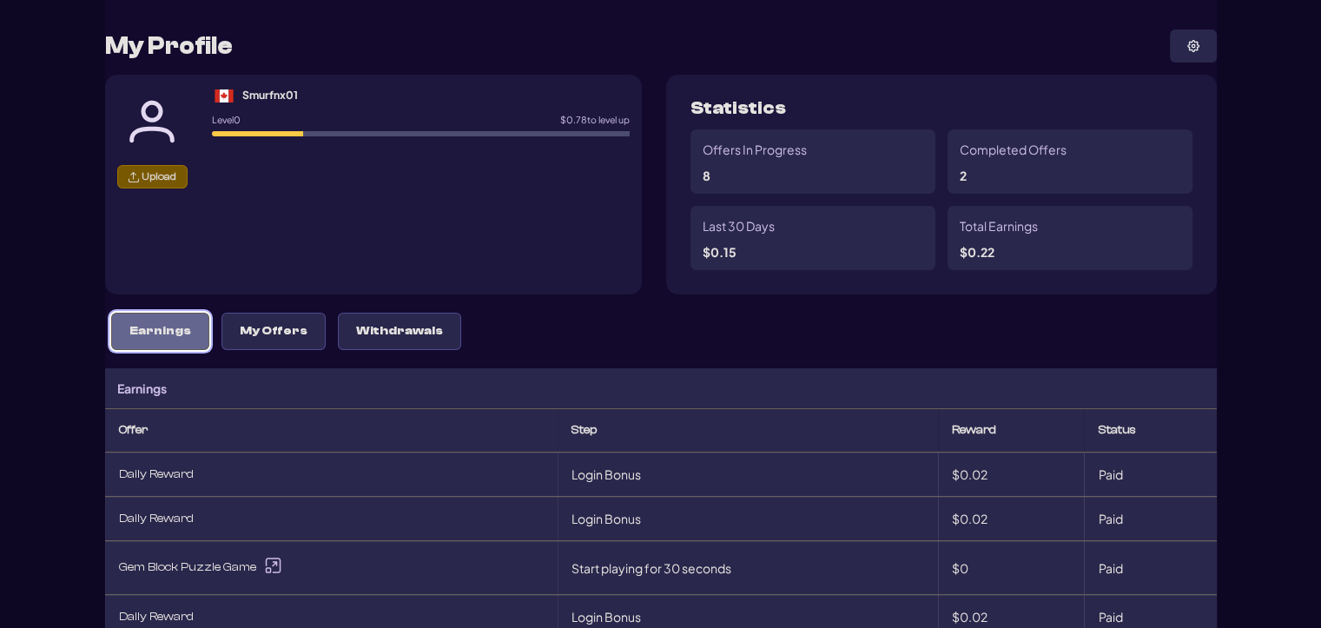
scroll to position [0, 0]
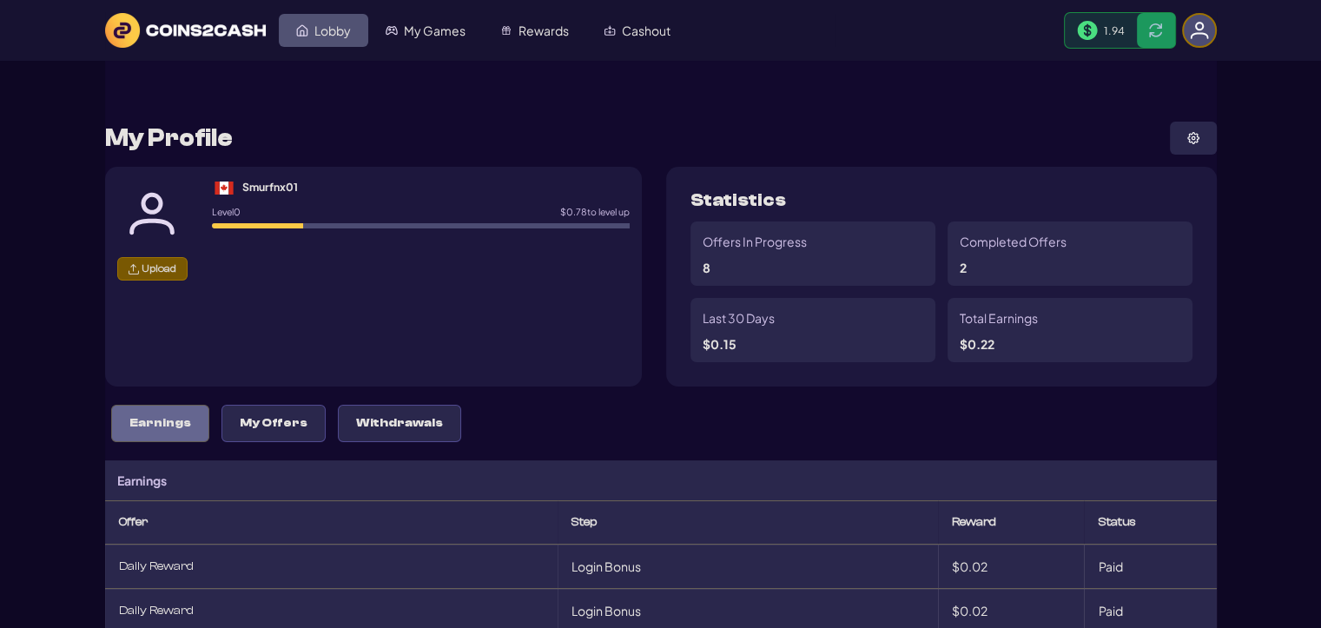
click at [334, 24] on span "Lobby" at bounding box center [333, 30] width 36 height 12
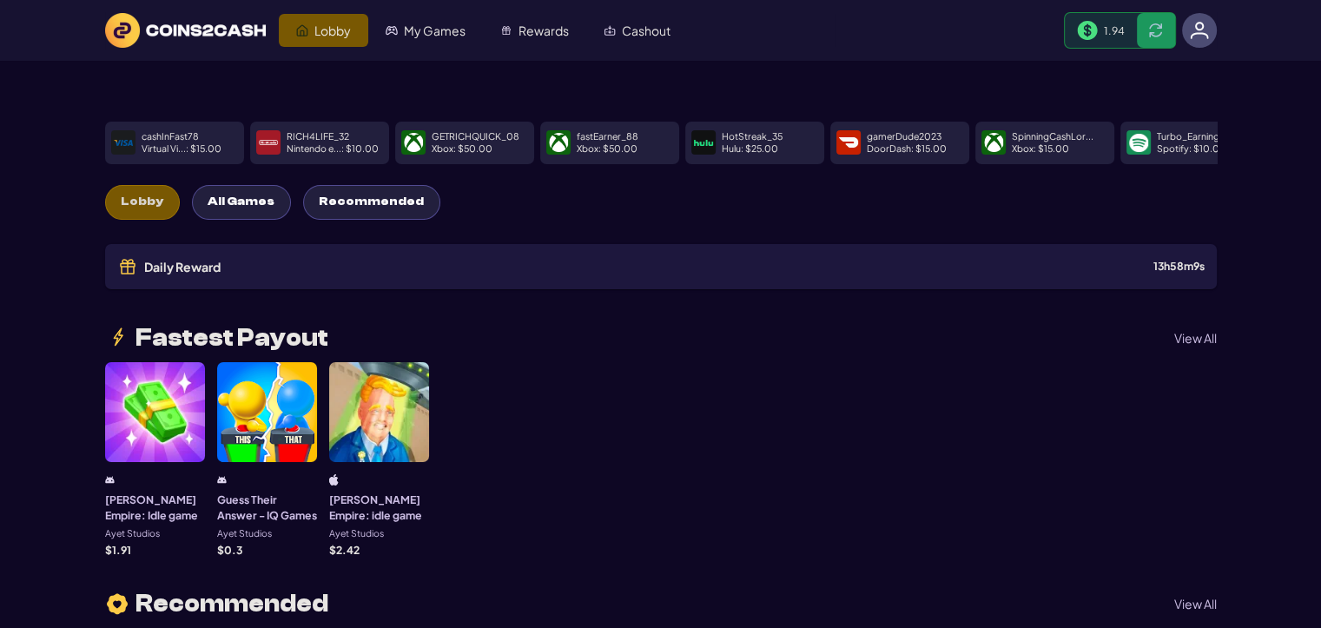
click at [250, 434] on div at bounding box center [267, 412] width 100 height 100
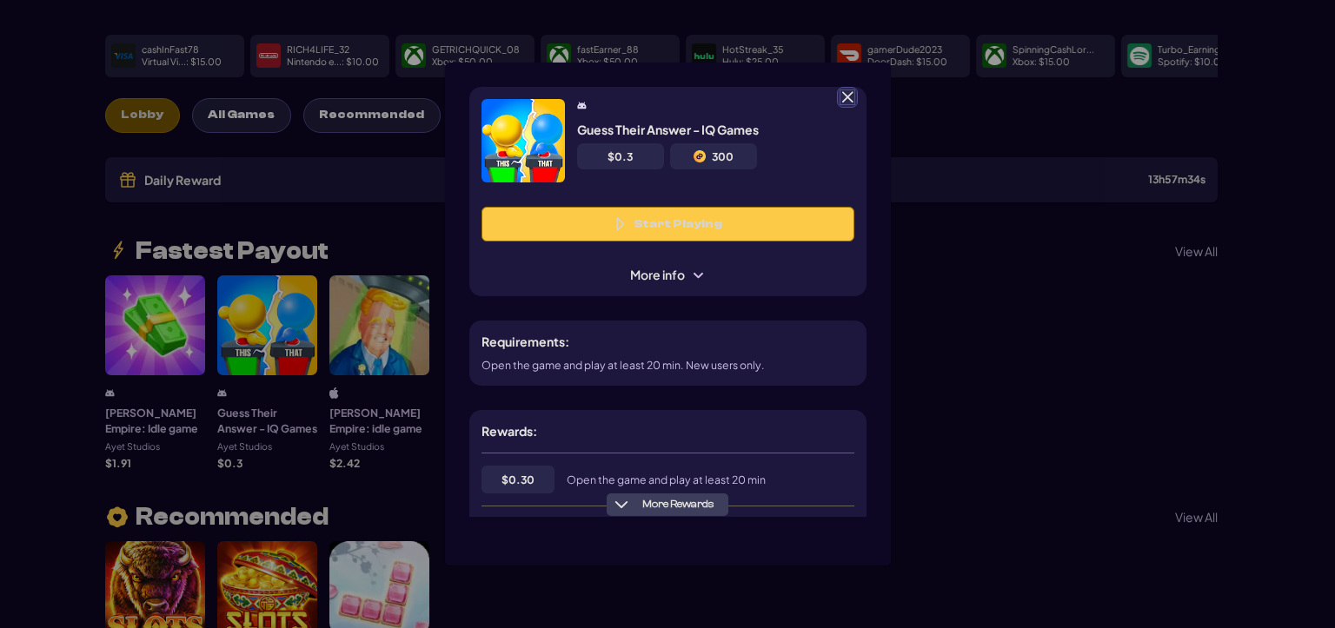
click at [844, 95] on span at bounding box center [847, 97] width 16 height 16
